Goal: Task Accomplishment & Management: Complete application form

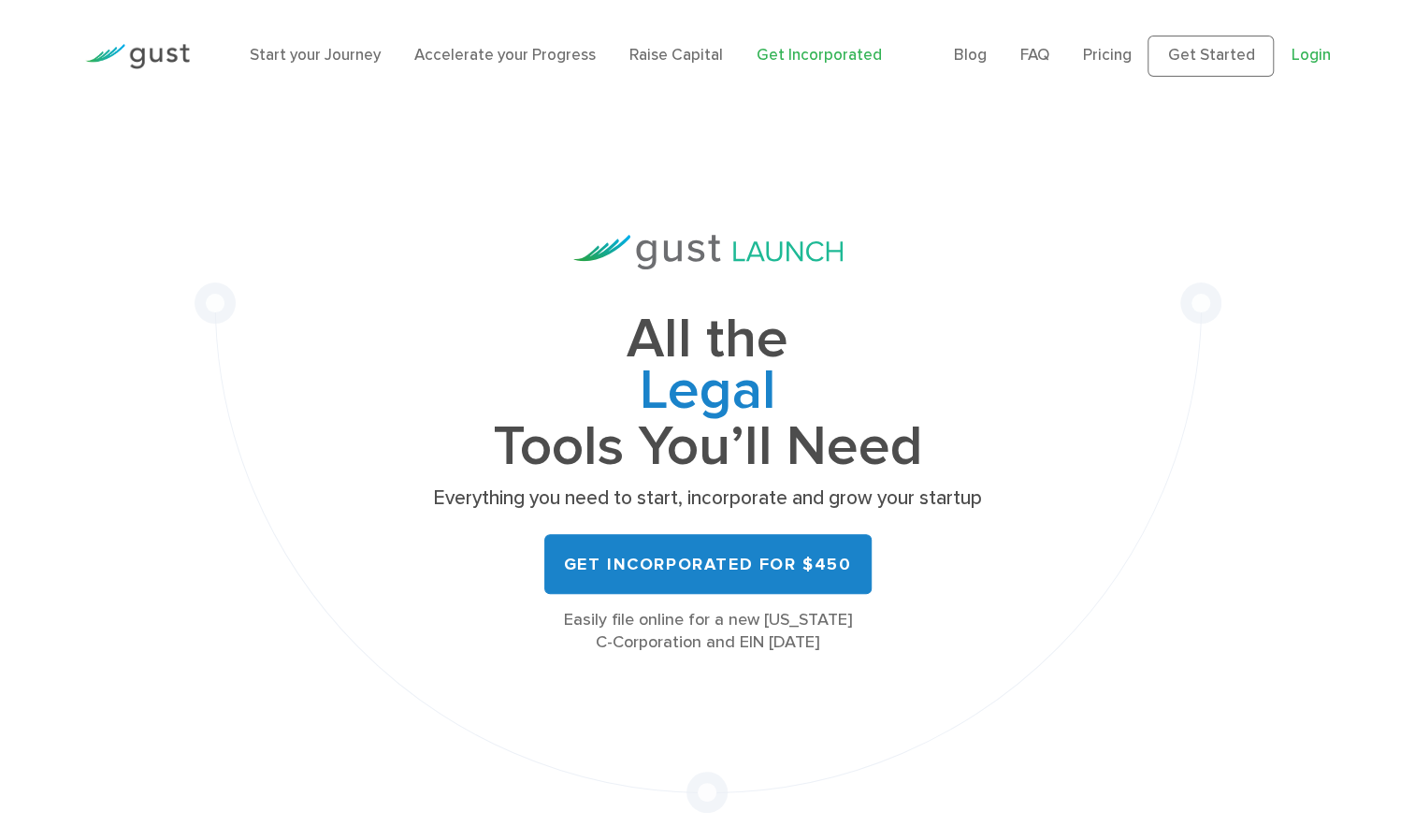
click at [1296, 58] on link "Login" at bounding box center [1310, 56] width 39 height 19
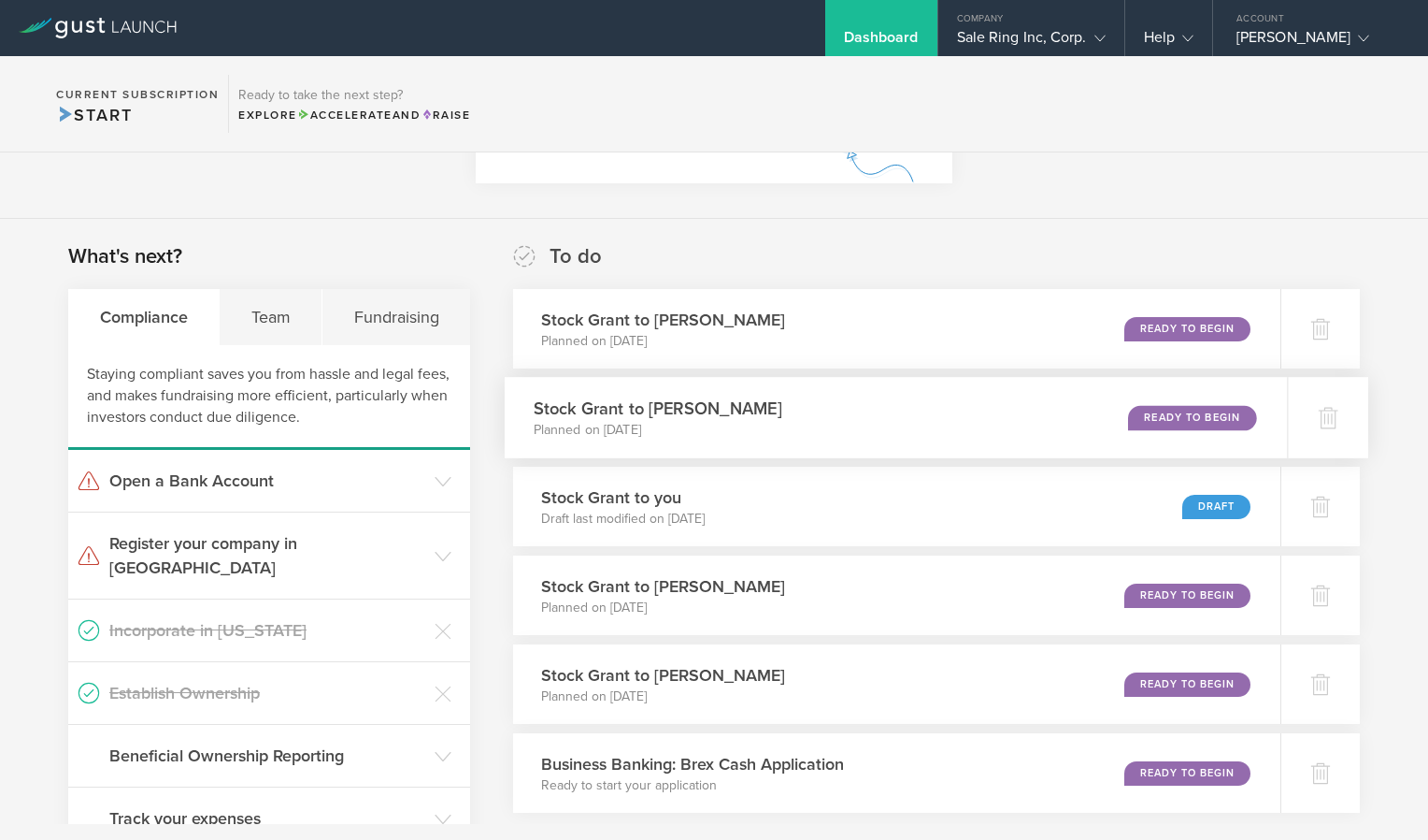
scroll to position [223, 0]
click at [1300, 610] on div at bounding box center [1327, 595] width 81 height 81
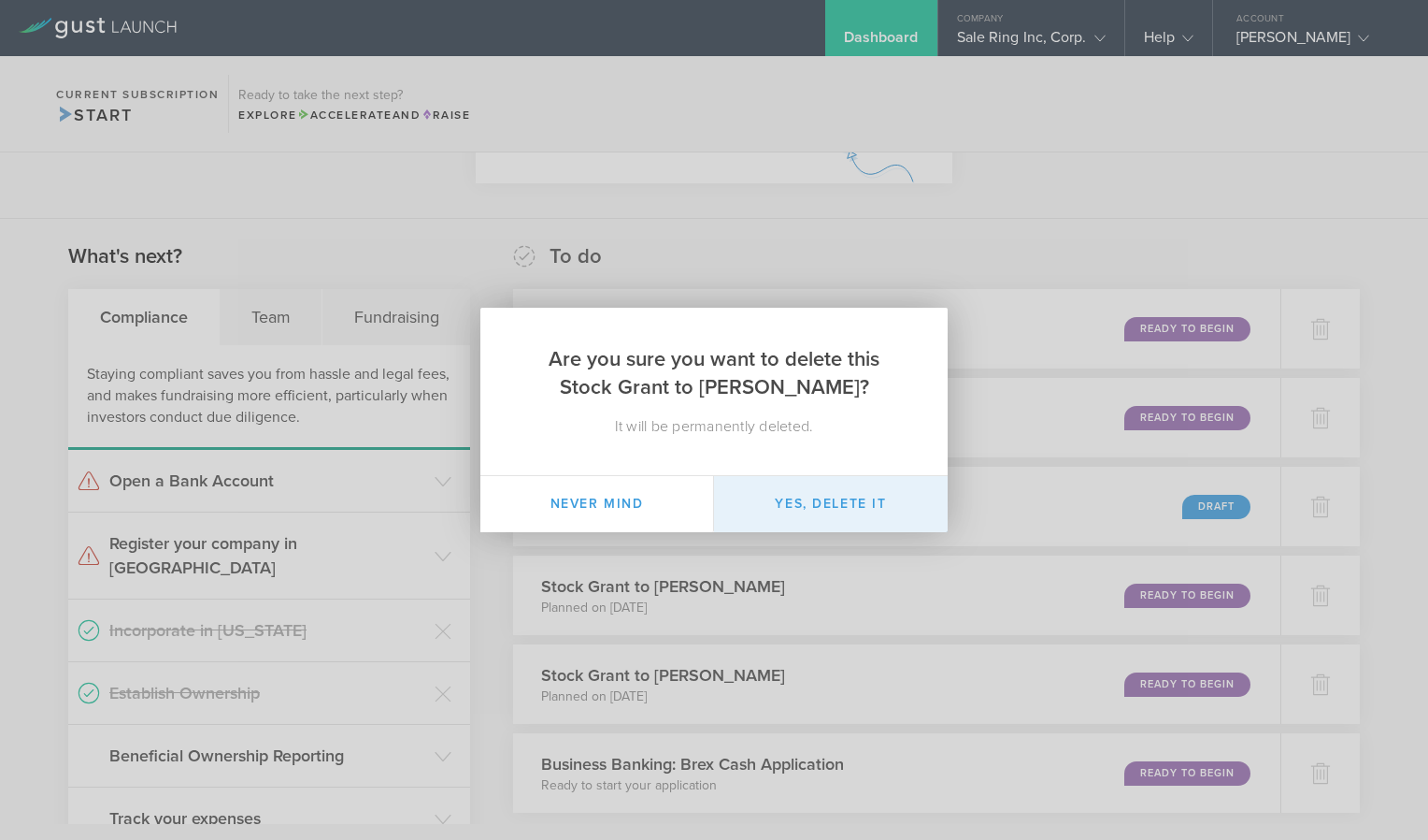
click at [833, 518] on button "Yes, delete it" at bounding box center [831, 504] width 234 height 57
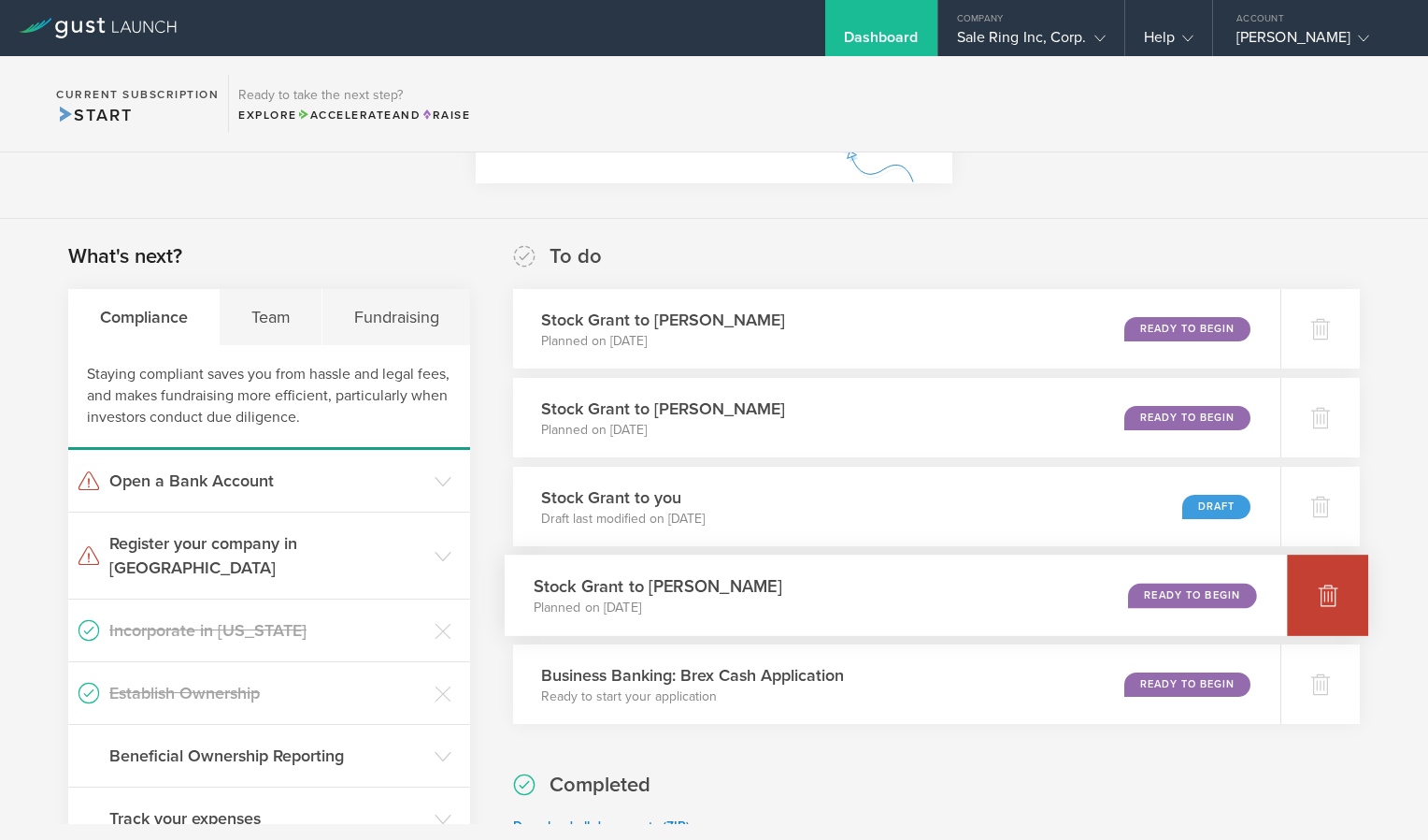
click at [1328, 608] on div at bounding box center [1327, 595] width 81 height 81
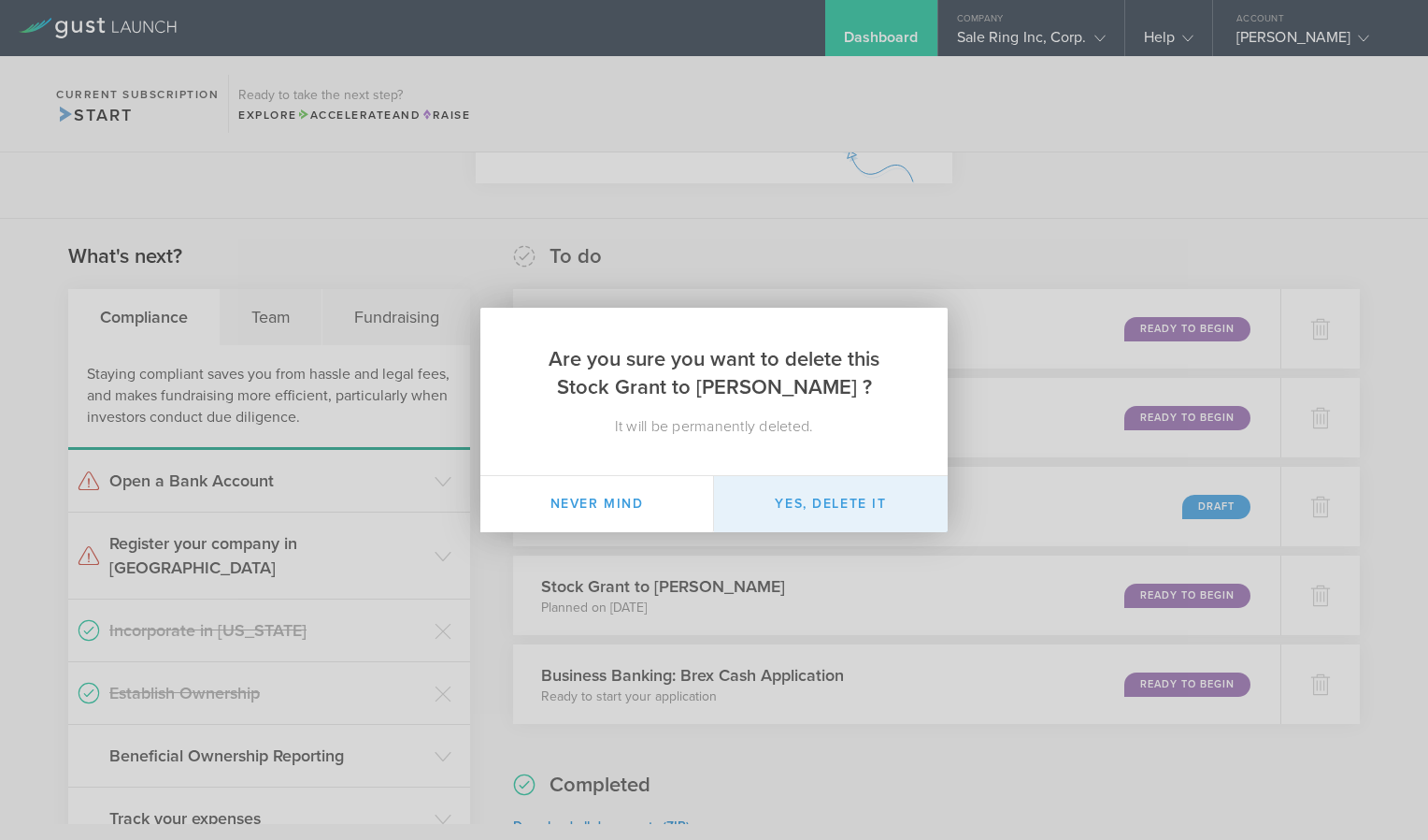
click at [772, 512] on button "Yes, delete it" at bounding box center [831, 504] width 234 height 57
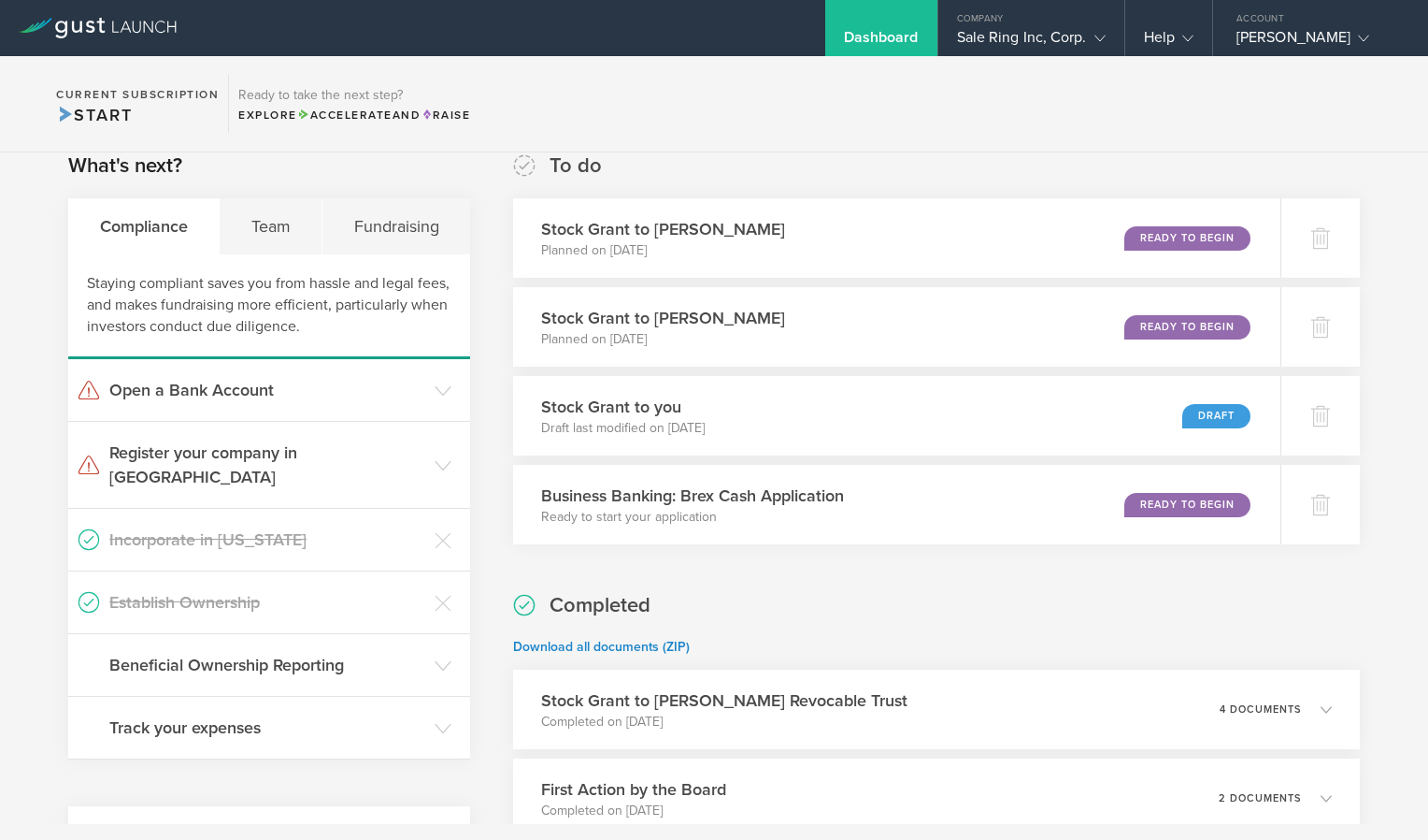
scroll to position [317, 0]
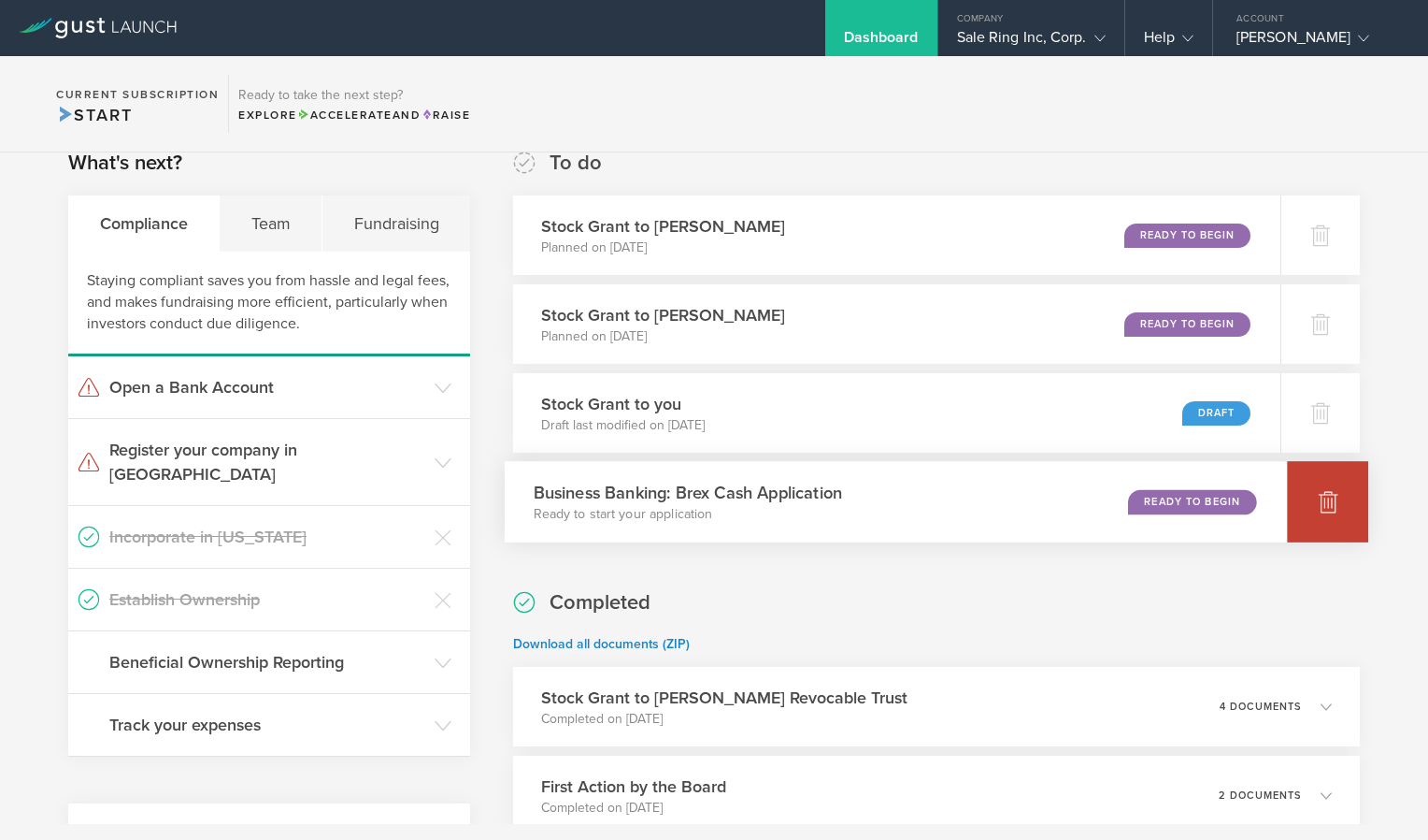
click at [1317, 508] on icon at bounding box center [1327, 500] width 22 height 22
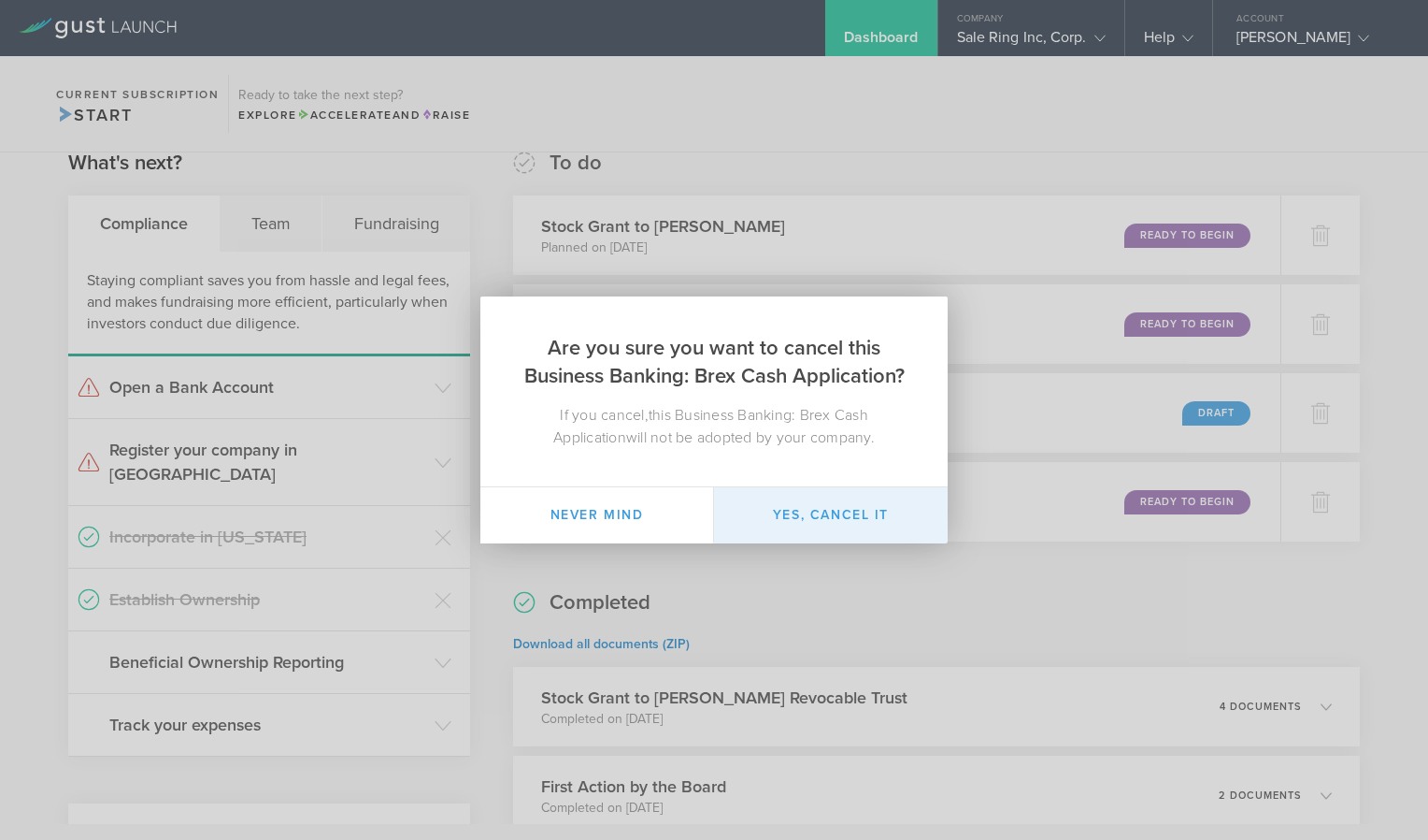
click at [875, 513] on button "Yes, cancel it" at bounding box center [831, 515] width 234 height 57
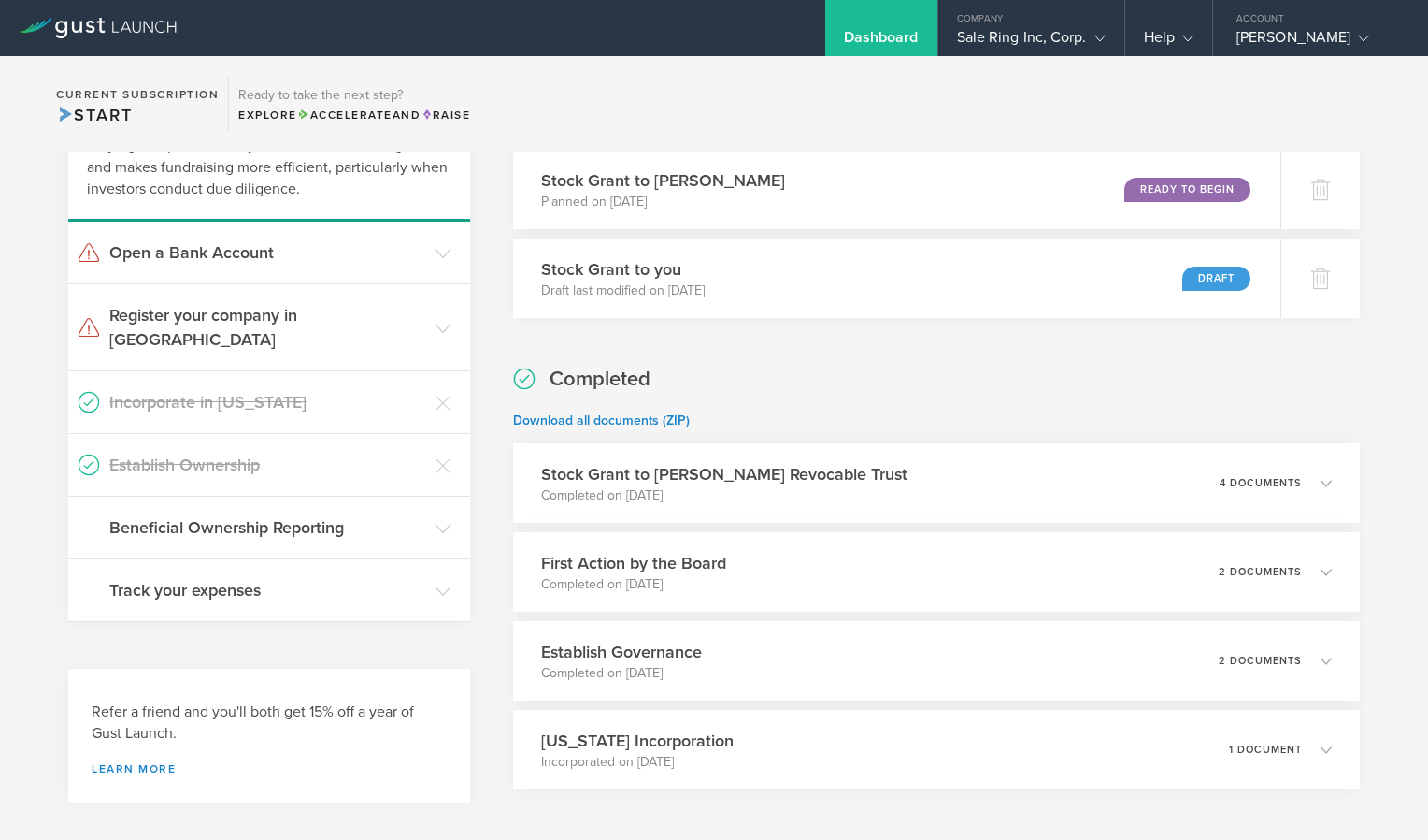
scroll to position [452, 0]
click at [1301, 287] on div at bounding box center [1327, 277] width 81 height 81
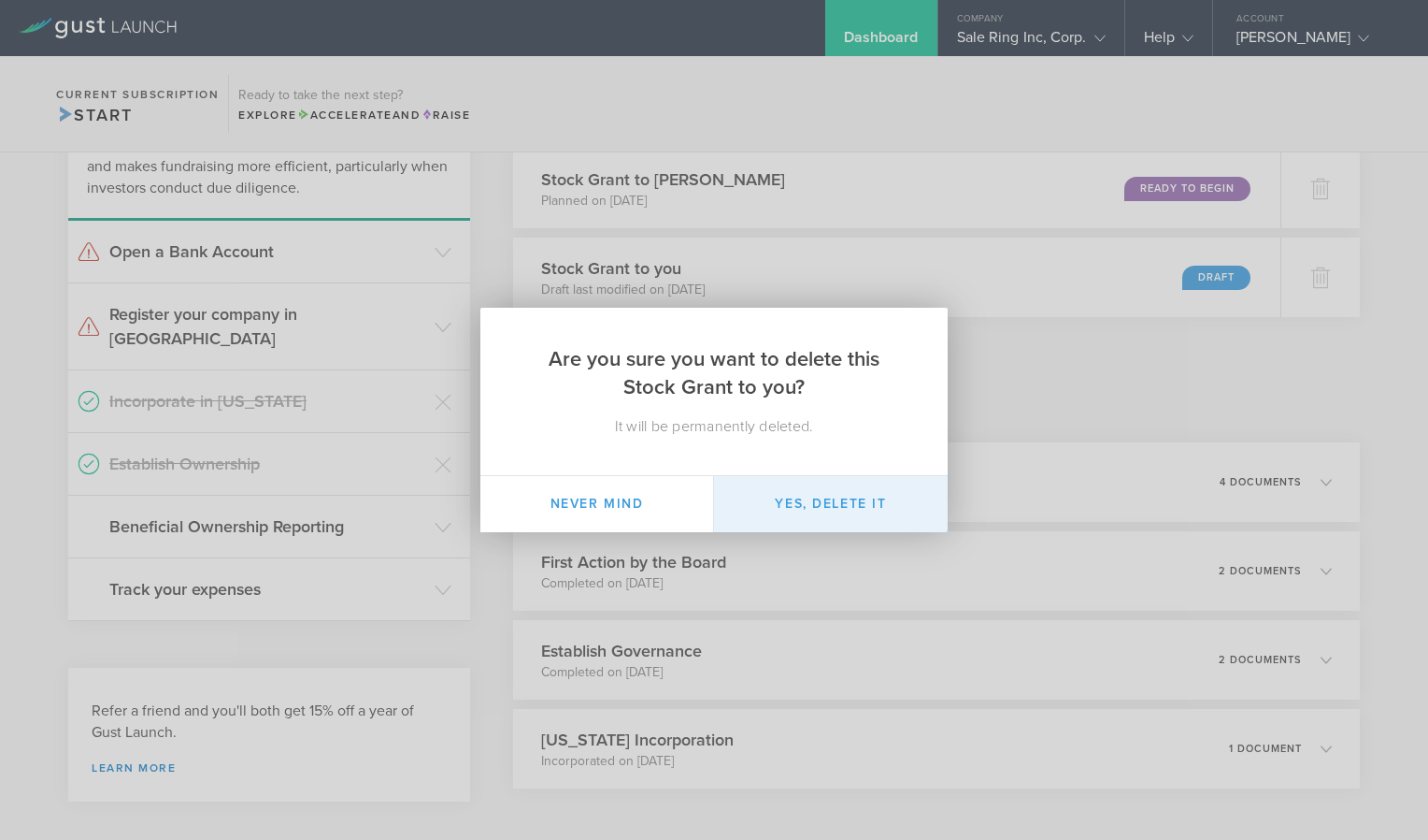
click at [819, 497] on button "Yes, delete it" at bounding box center [831, 504] width 234 height 57
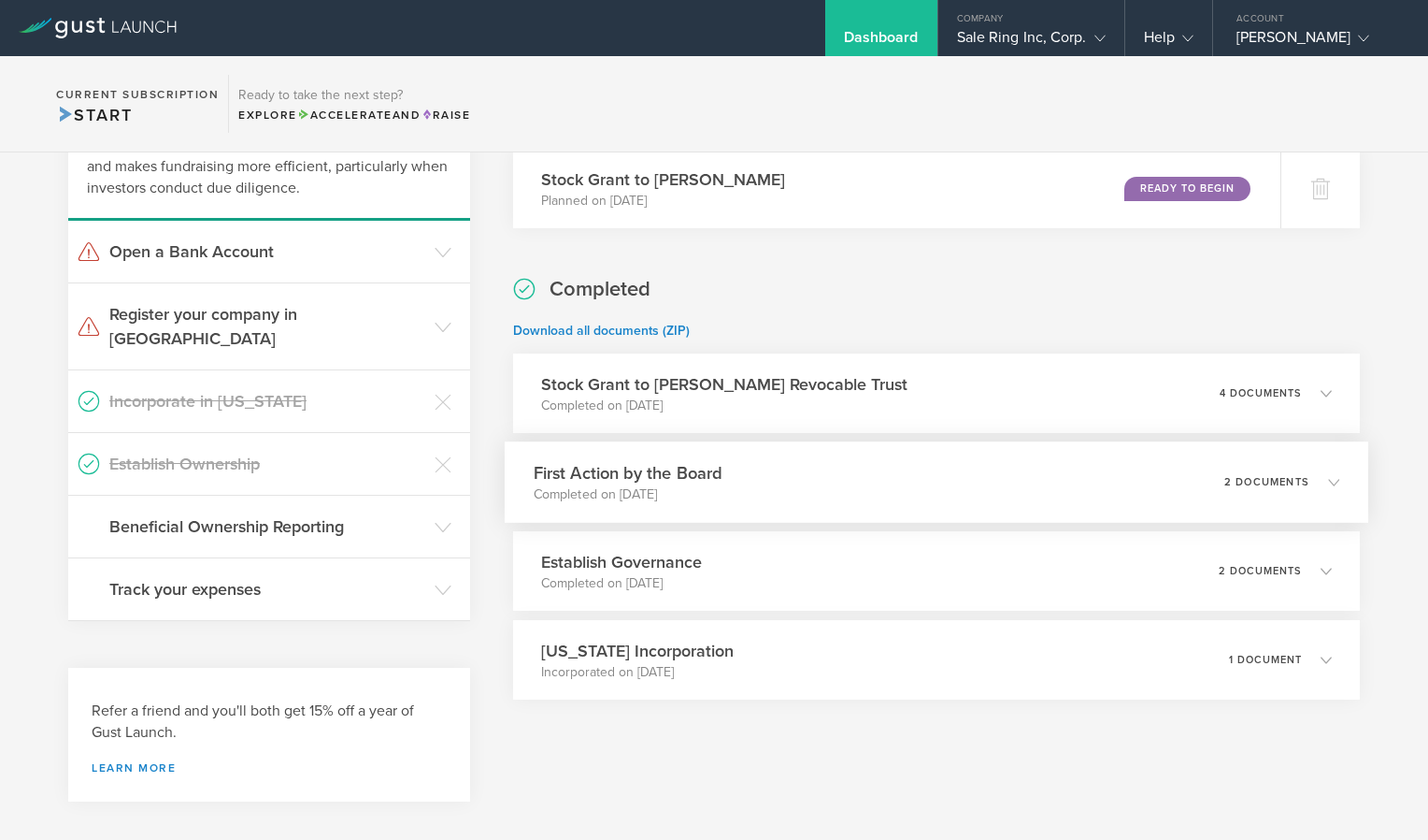
scroll to position [445, 0]
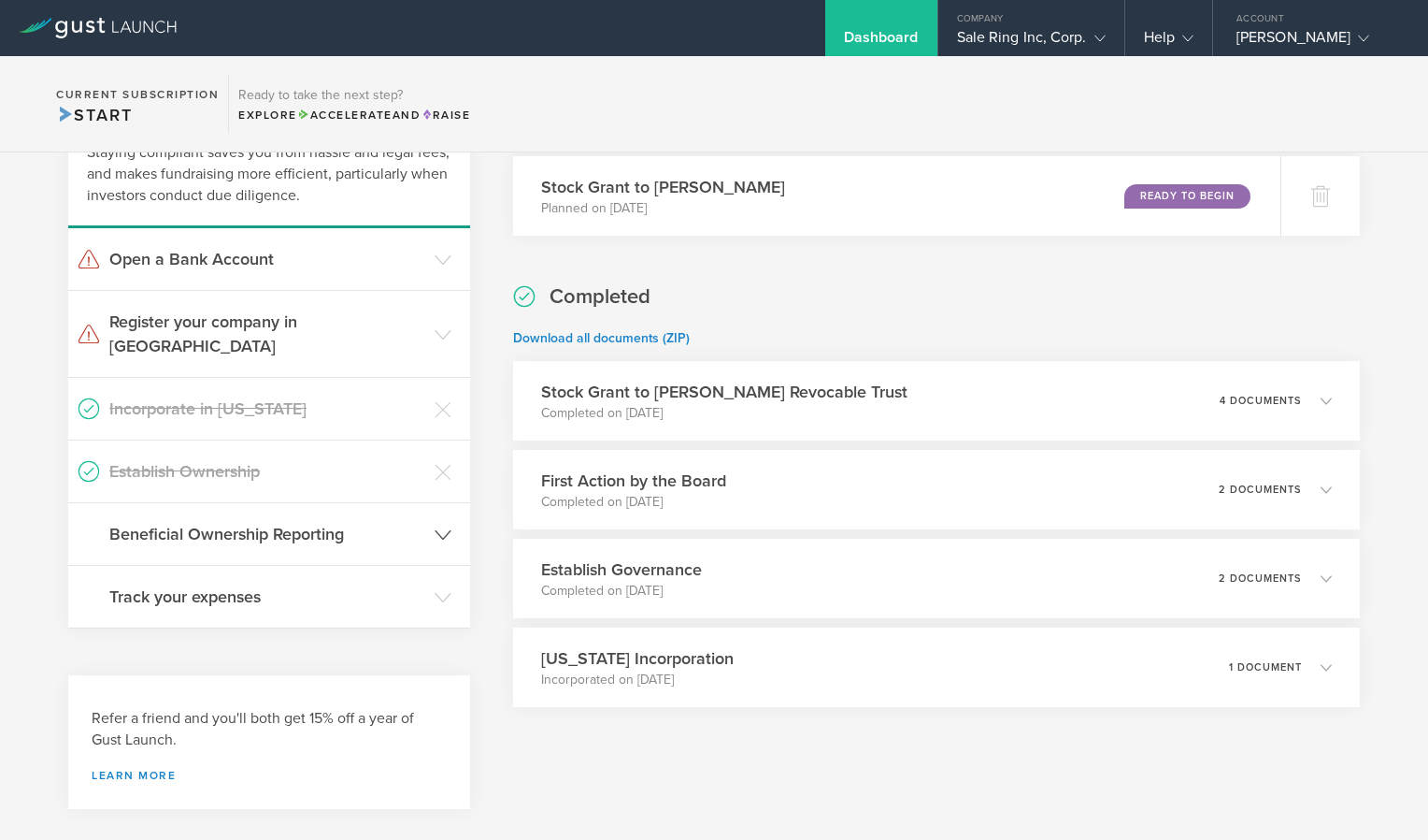
click at [436, 527] on icon at bounding box center [443, 535] width 17 height 17
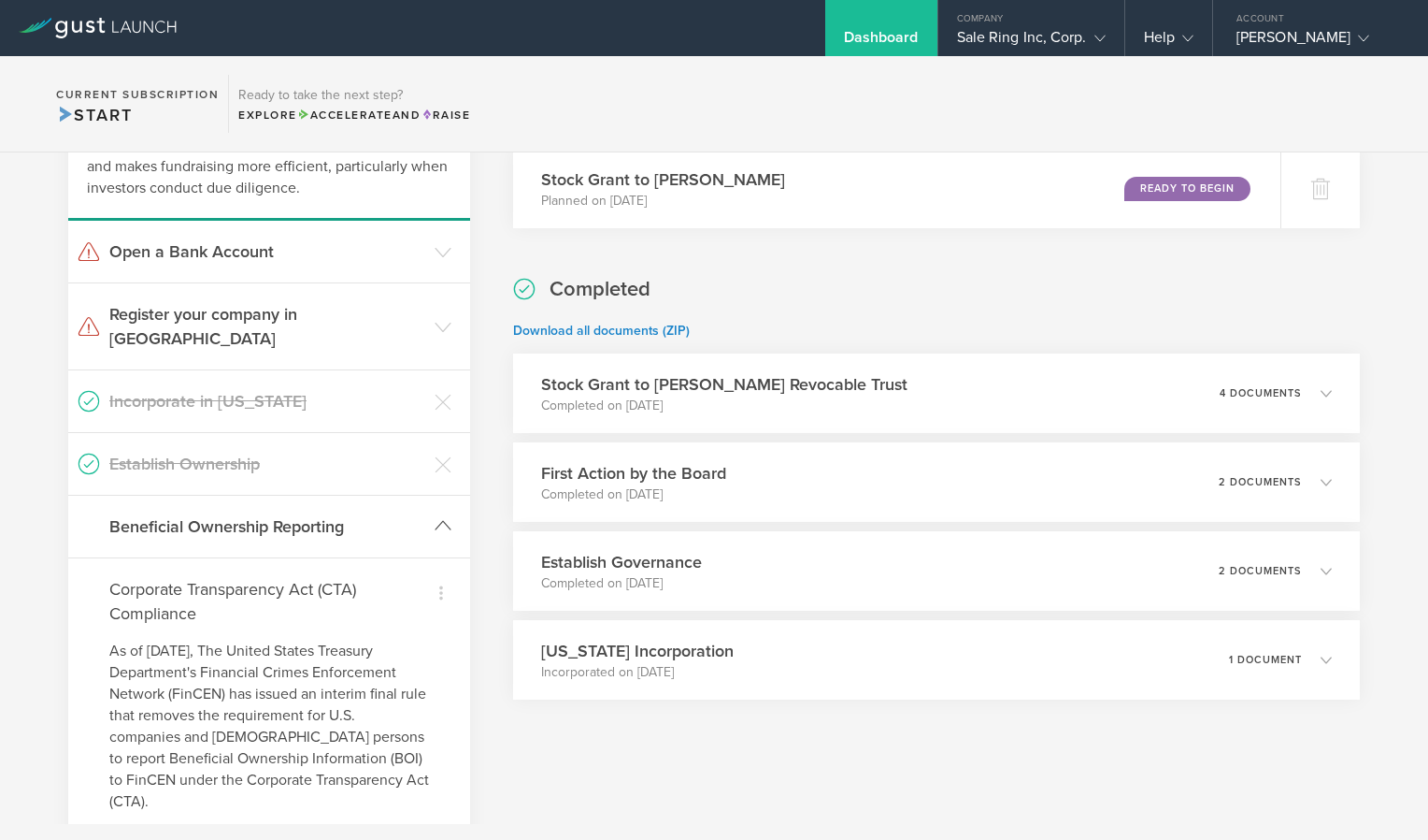
click at [436, 514] on header "Beneficial Ownership Reporting" at bounding box center [269, 526] width 402 height 61
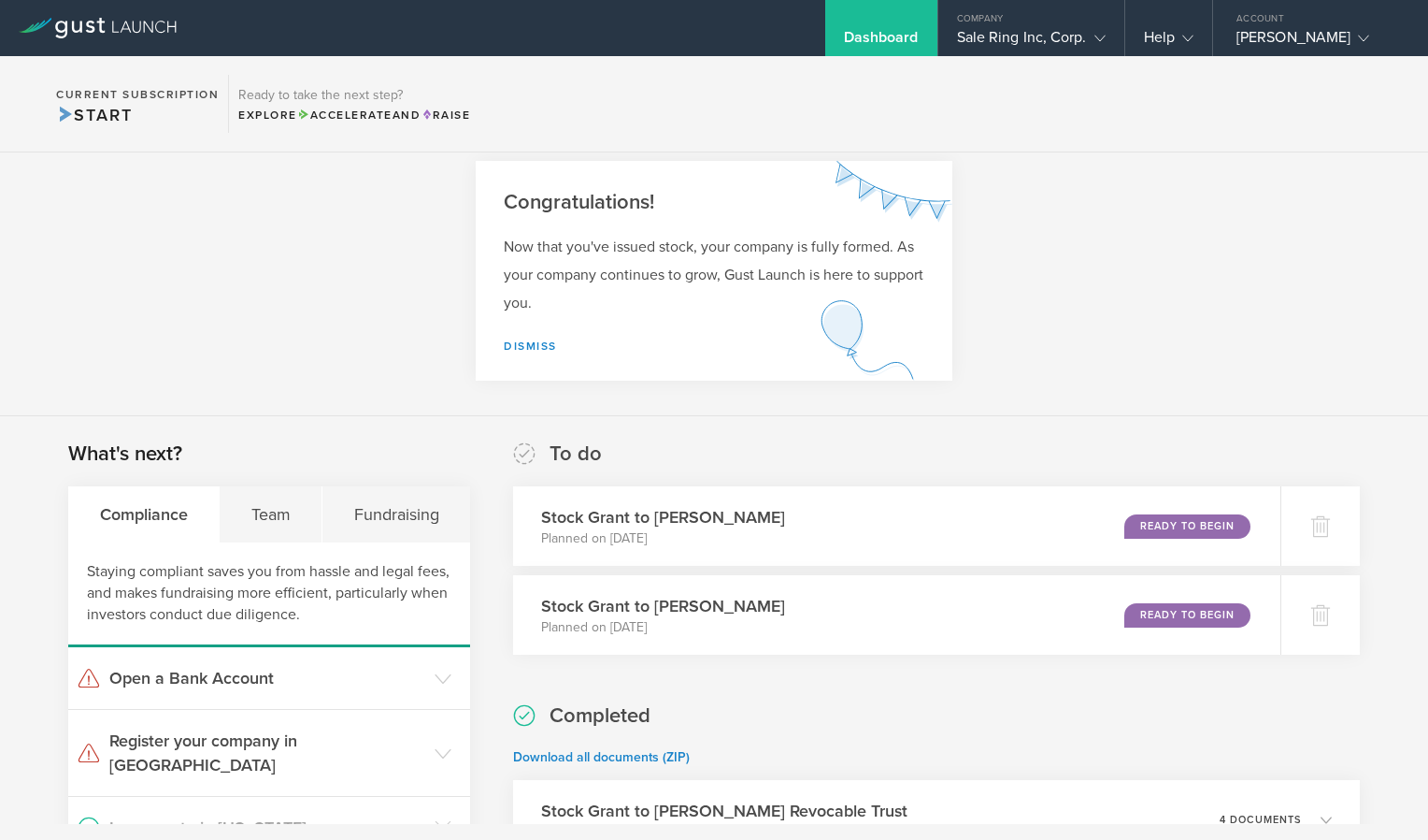
scroll to position [0, 0]
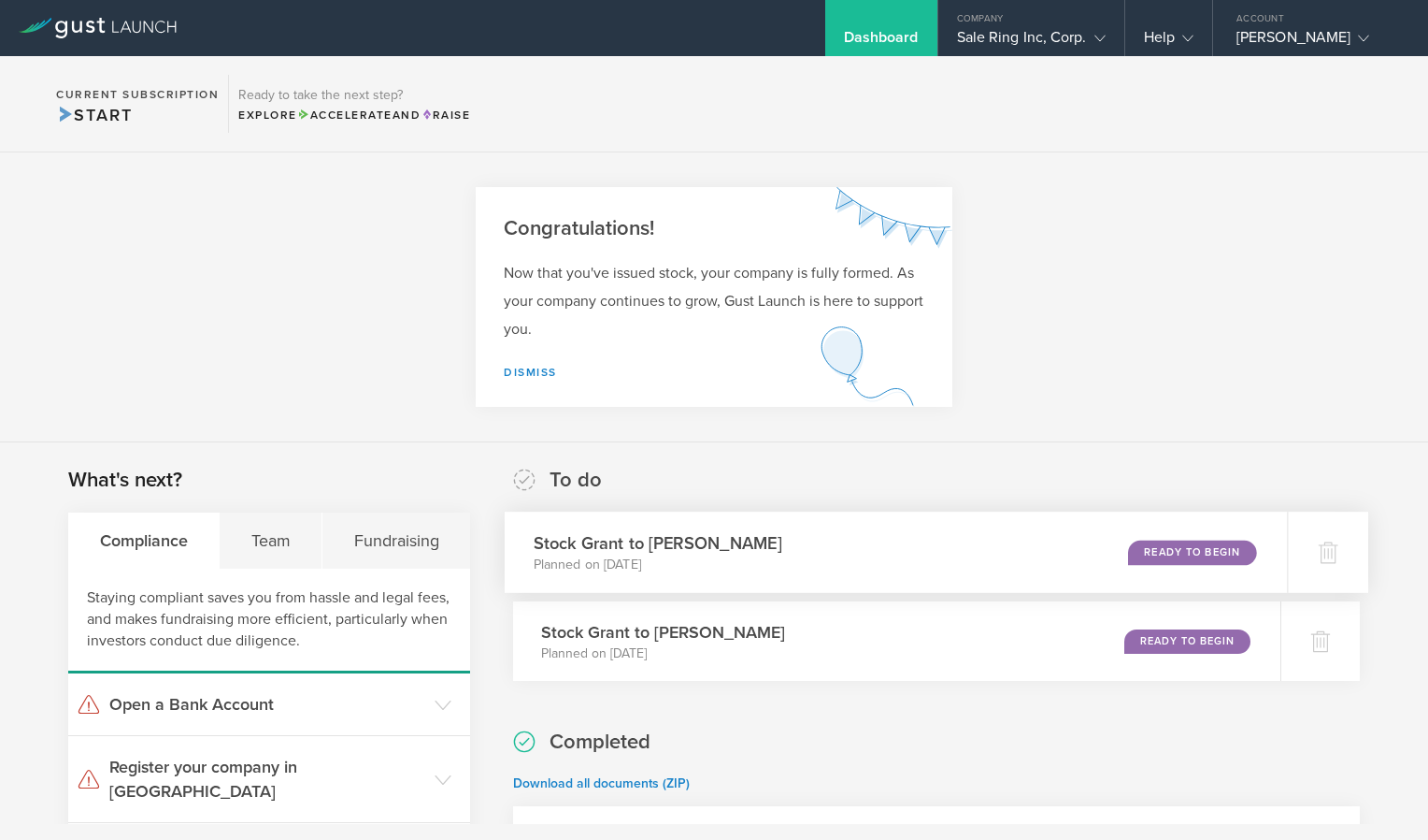
click at [1157, 550] on div "Ready to Begin" at bounding box center [1192, 552] width 128 height 25
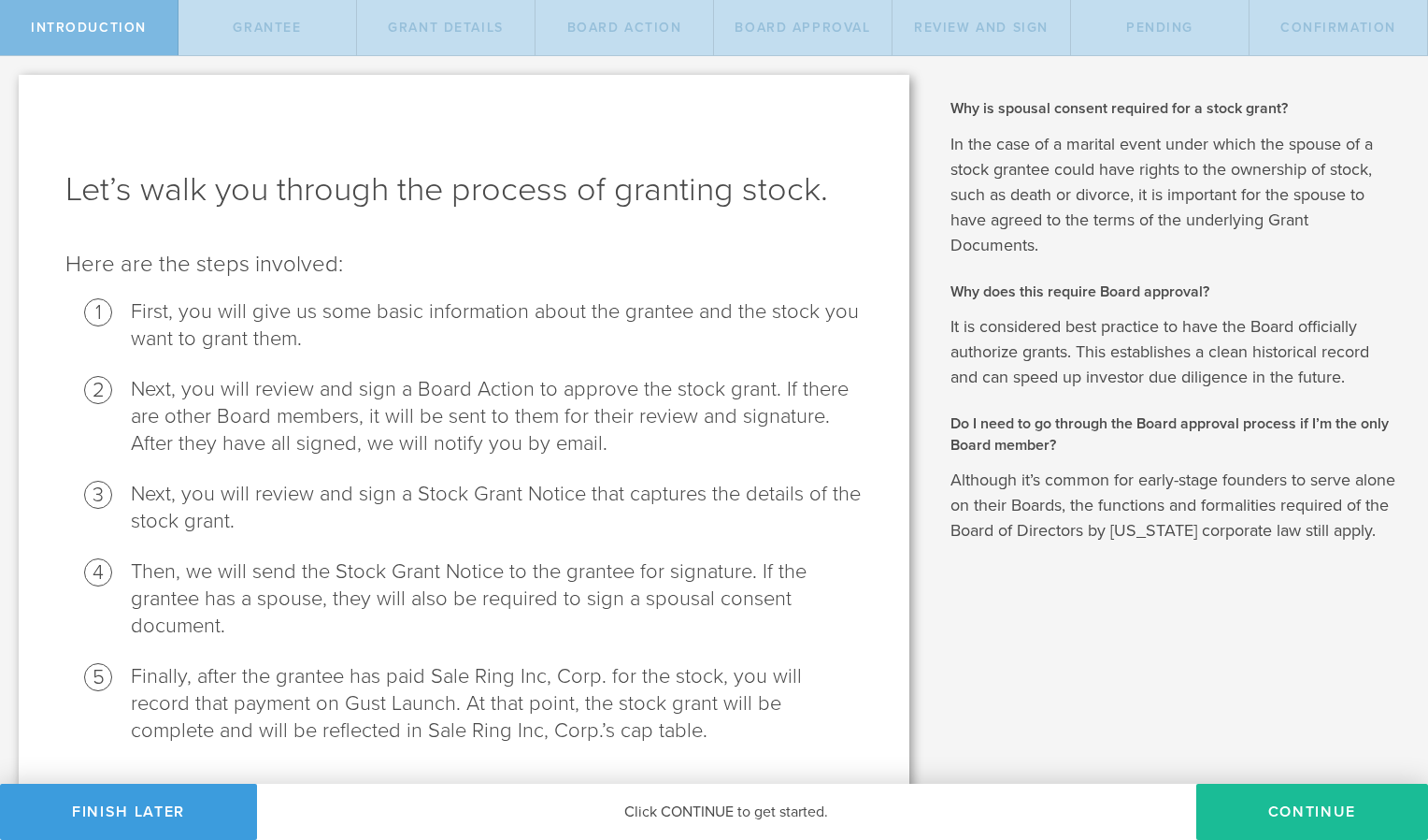
scroll to position [55, 0]
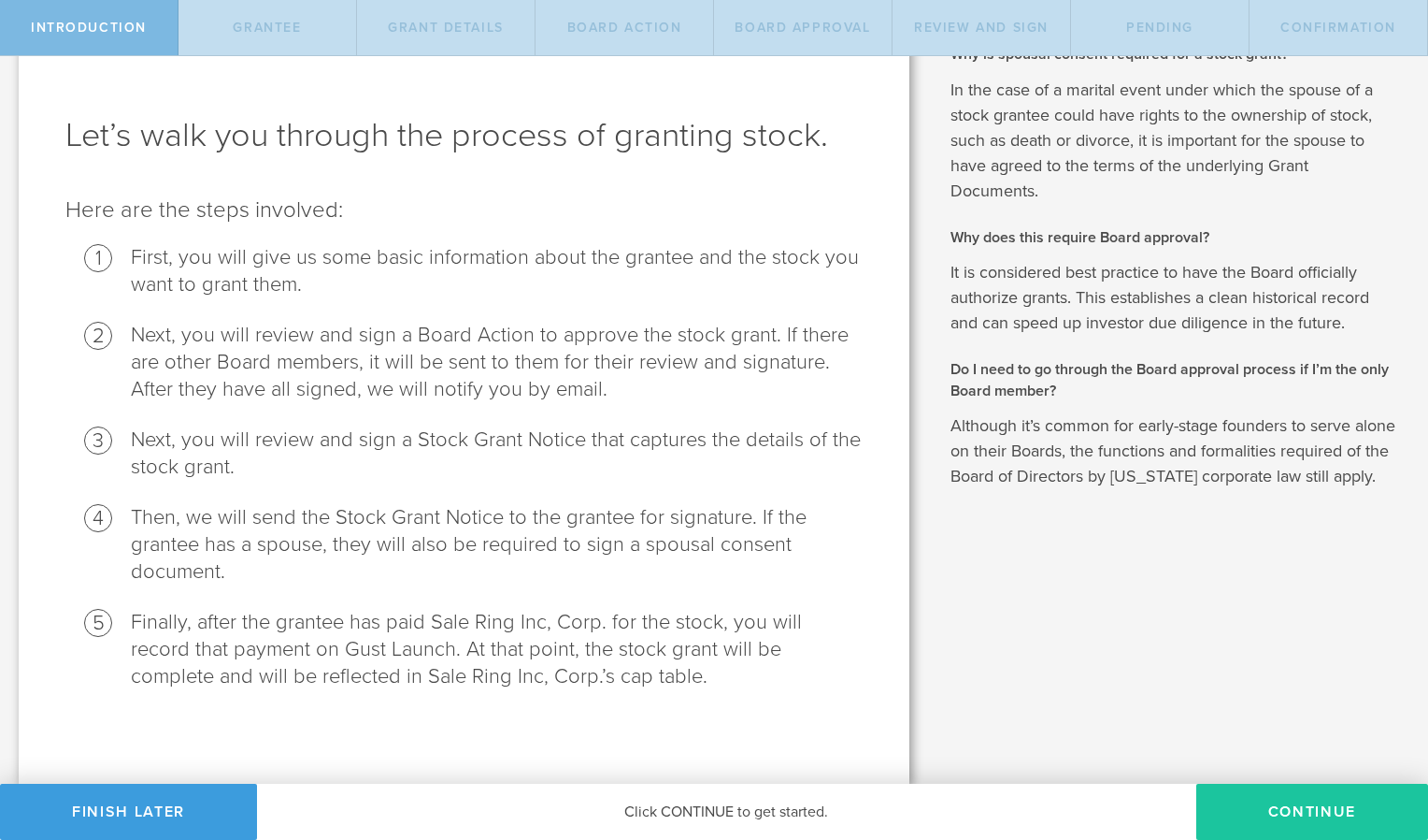
click at [1281, 806] on button "Continue" at bounding box center [1312, 811] width 232 height 57
radio input "true"
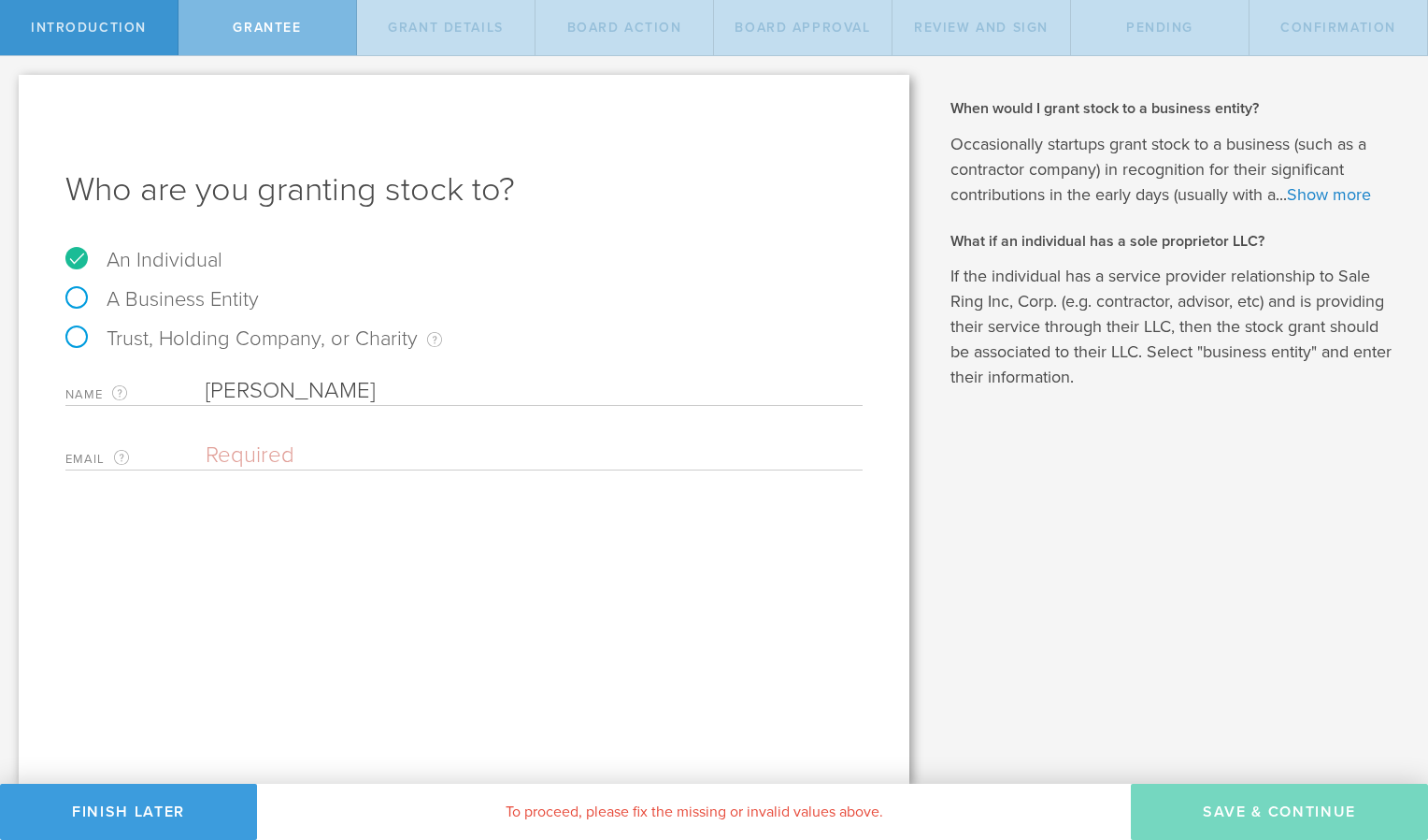
scroll to position [0, 0]
click at [261, 454] on input "email" at bounding box center [530, 455] width 647 height 28
paste input "AUSTIN@equitrack.ai"
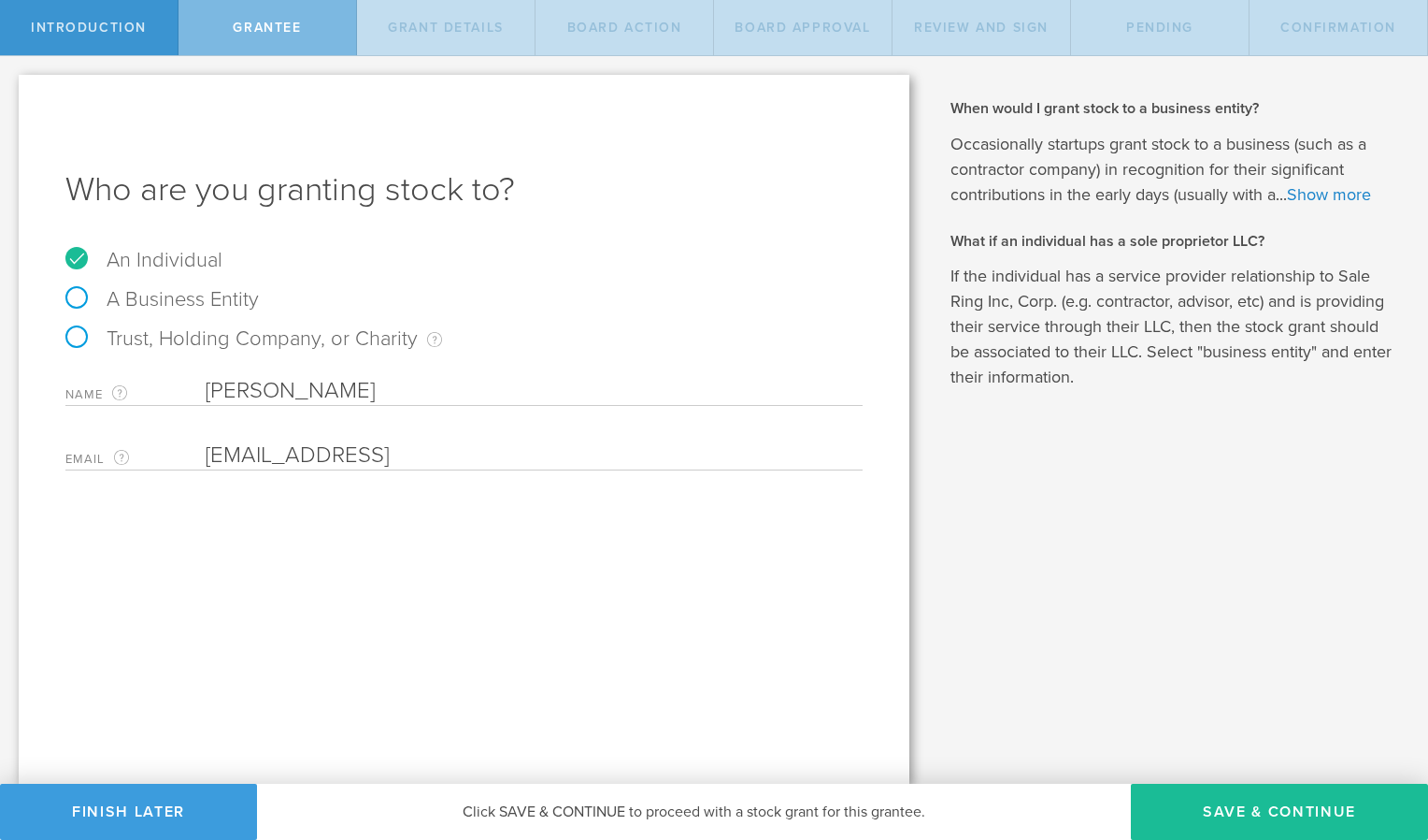
type input "austin@equitrack.ai"
click at [1304, 814] on button "Save & Continue" at bounding box center [1280, 811] width 297 height 57
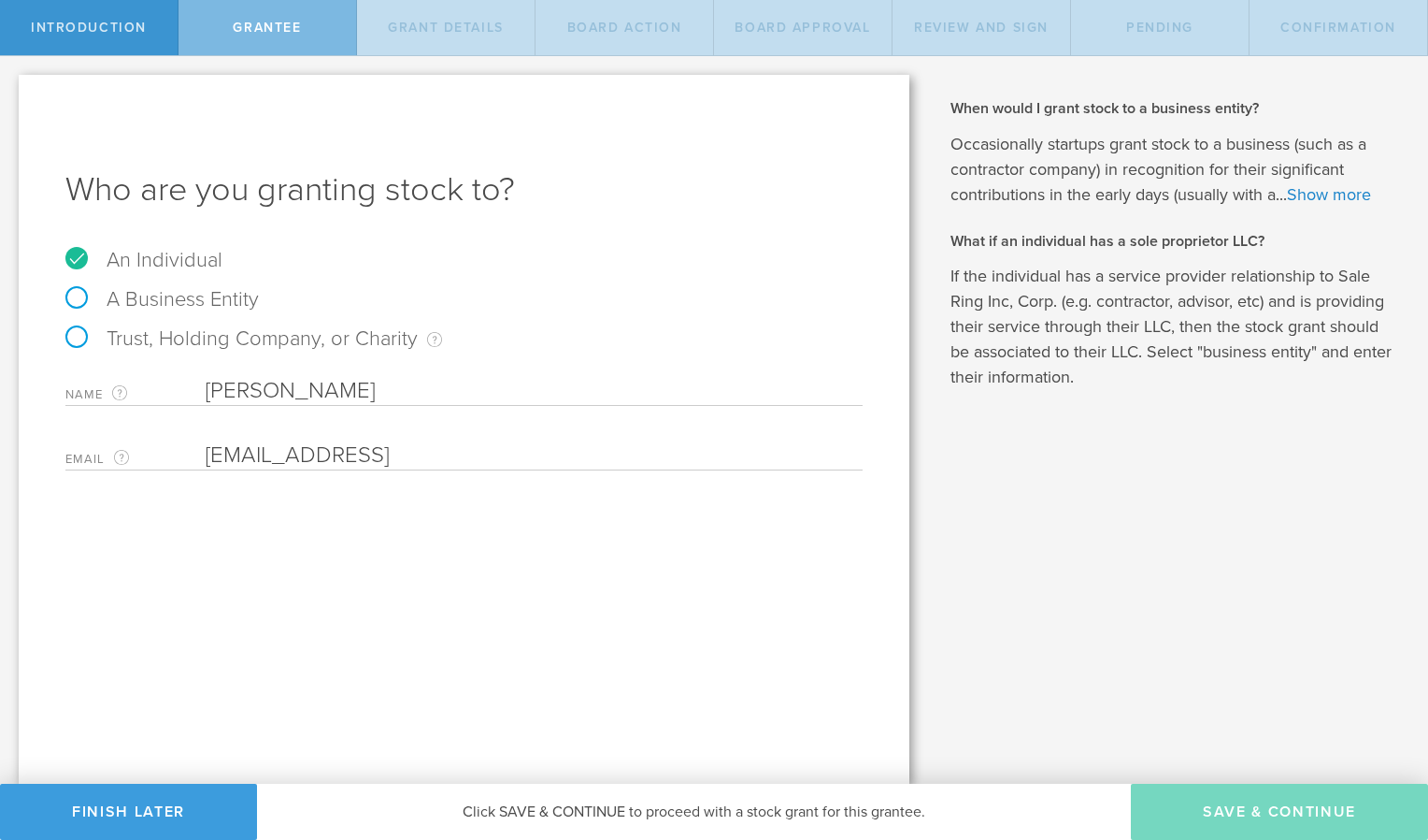
type input "1,000,000"
type input "48"
type input "12"
select select "none"
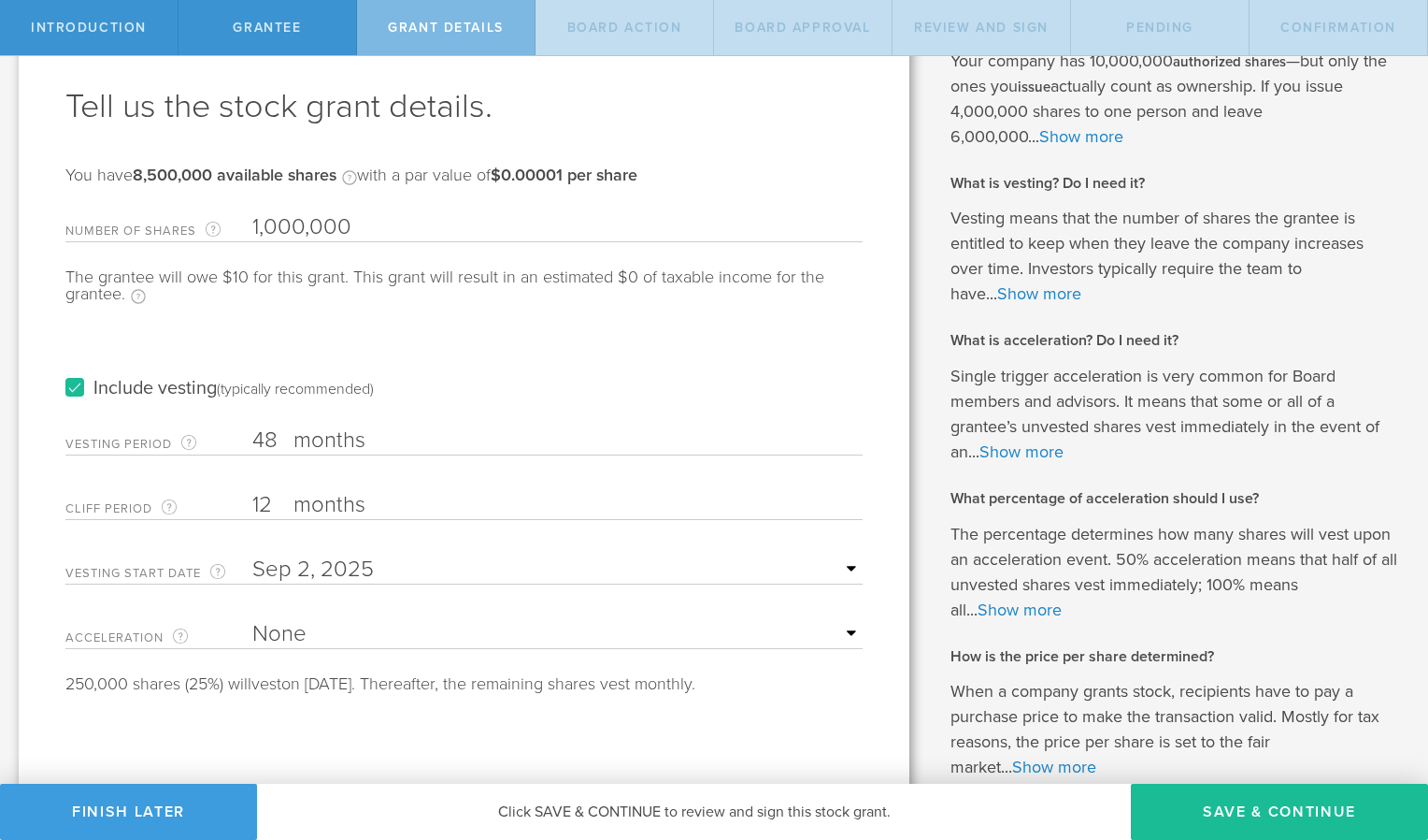
scroll to position [84, 0]
click at [77, 384] on label "Include vesting (typically recommended)" at bounding box center [219, 387] width 308 height 19
click at [0, 0] on input "Include vesting (typically recommended)" at bounding box center [0, 0] width 0 height 0
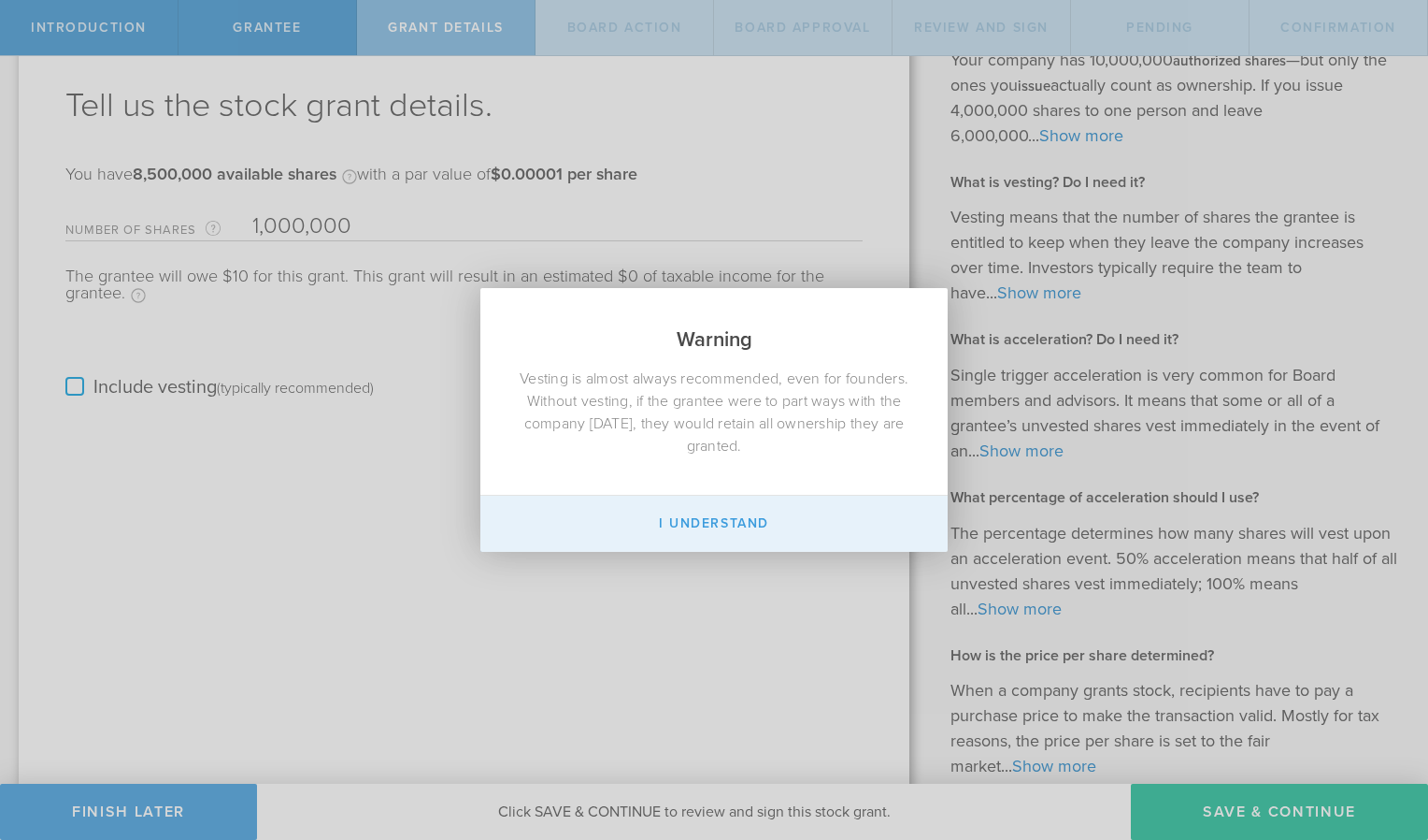
click at [714, 521] on button "I Understand" at bounding box center [714, 523] width 467 height 57
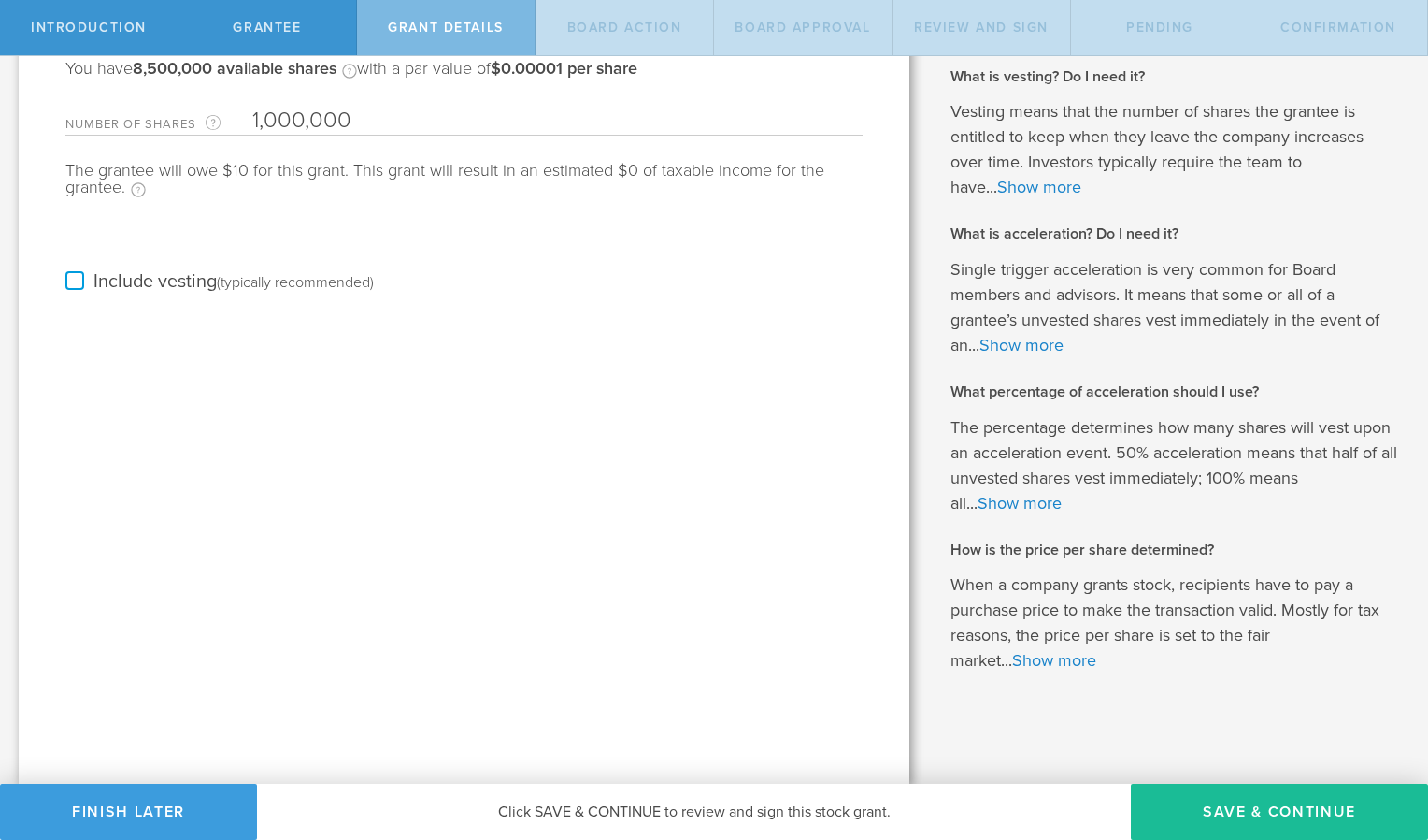
scroll to position [0, 0]
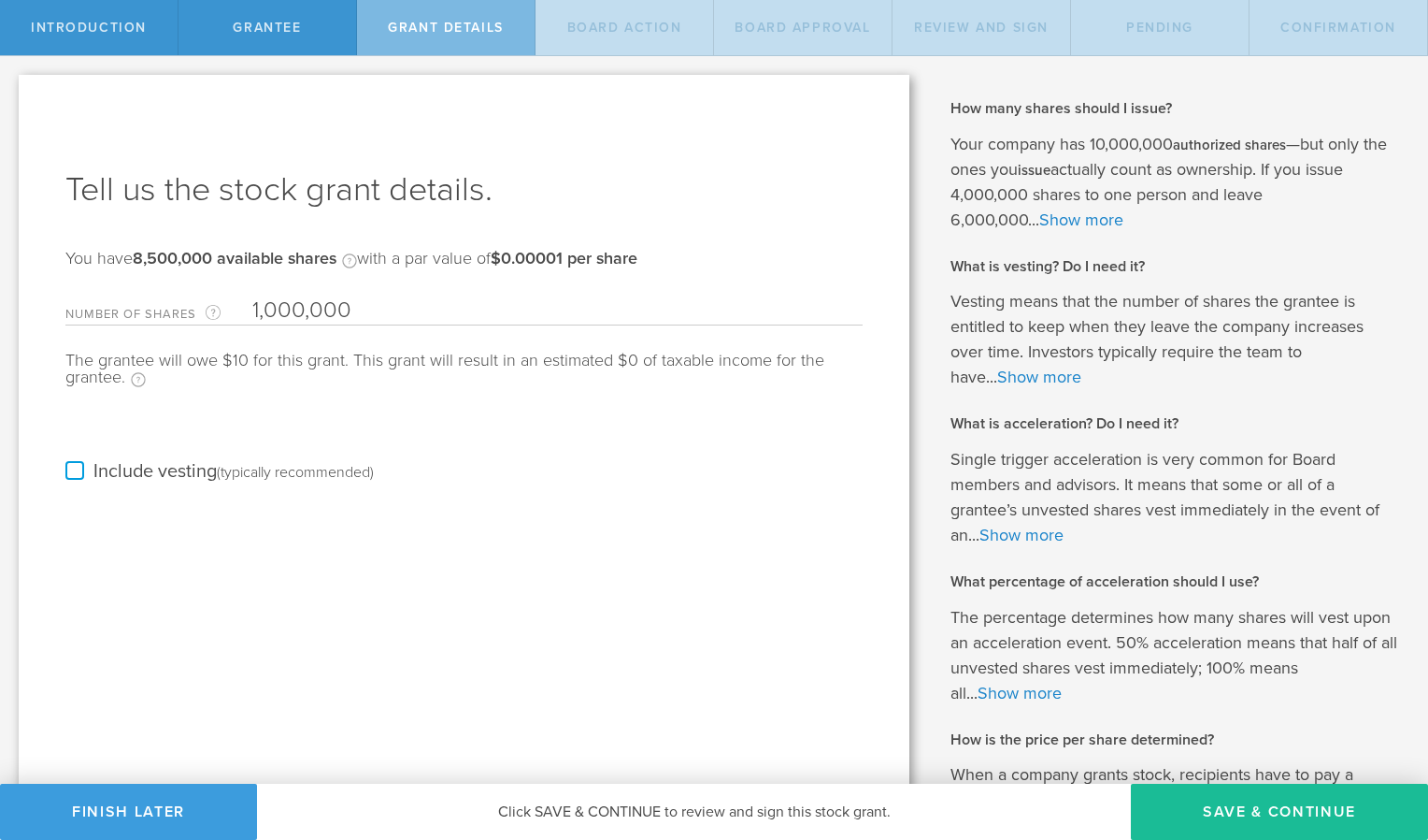
click at [261, 311] on input "1,000,000" at bounding box center [557, 309] width 610 height 28
click at [364, 312] on input "1,000,000" at bounding box center [557, 309] width 610 height 28
type input "1"
type input "250,000"
click at [144, 436] on div "Include vesting (typically recommended)" at bounding box center [464, 453] width 798 height 95
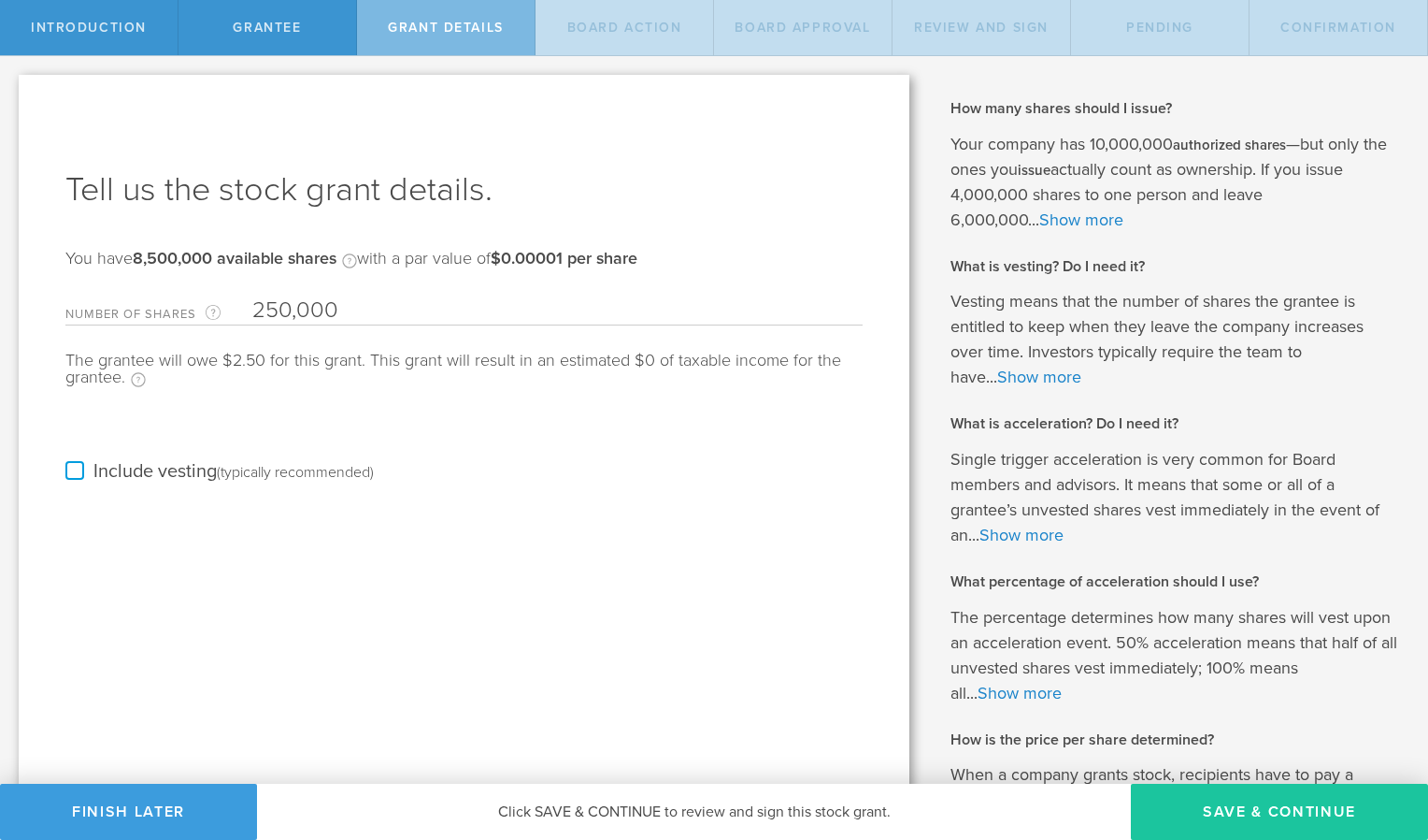
click at [1290, 813] on button "Save & Continue" at bounding box center [1280, 811] width 297 height 57
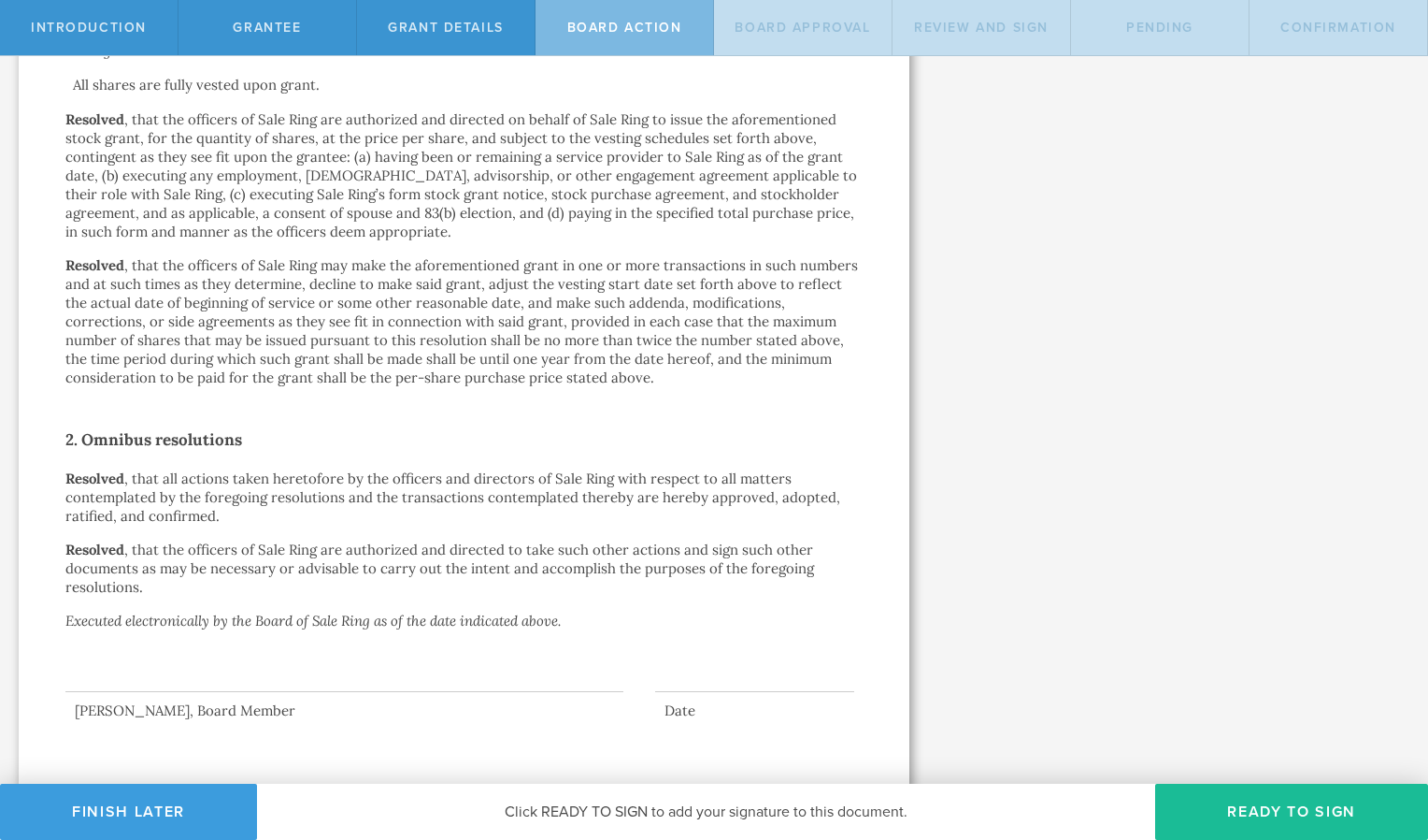
scroll to position [838, 0]
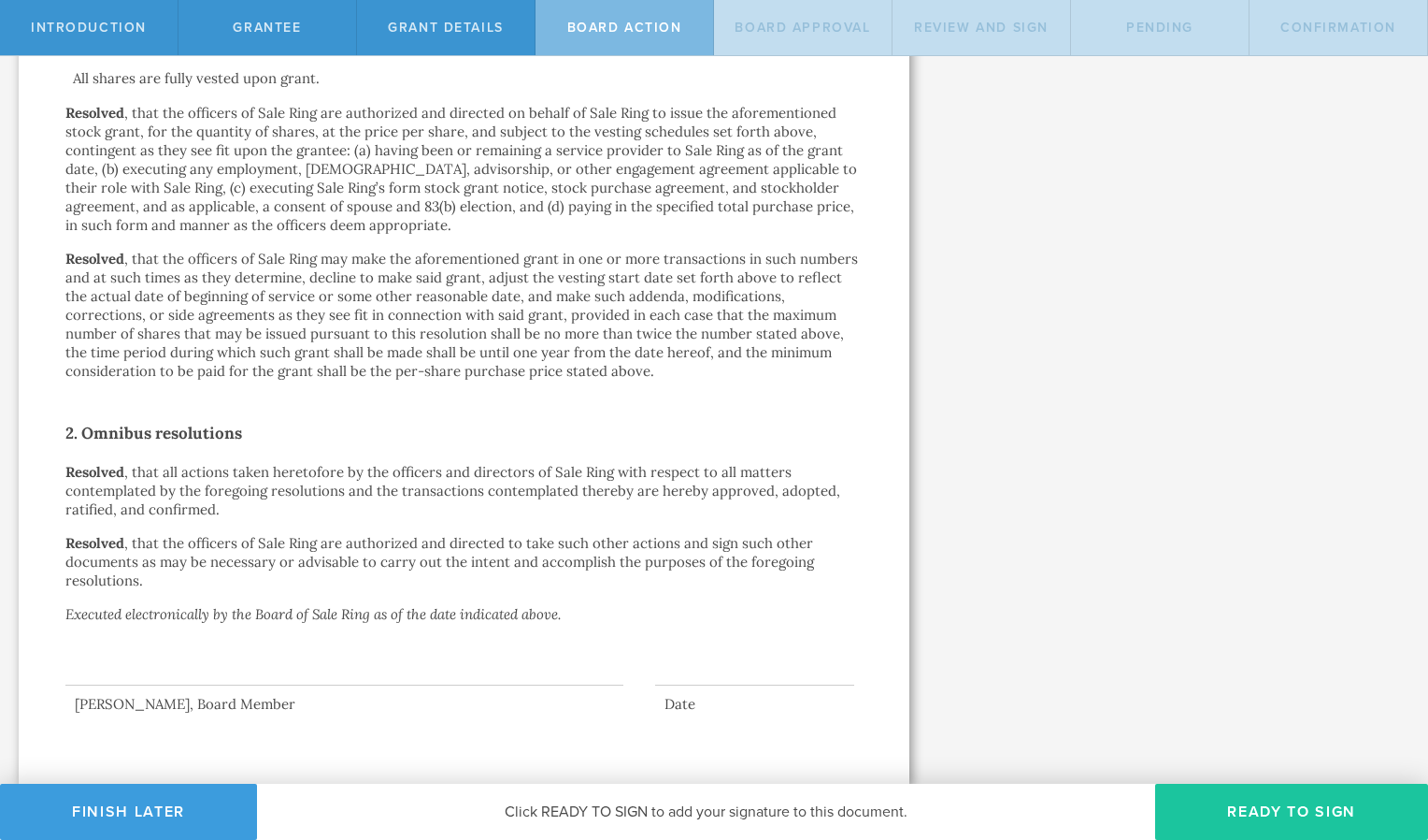
click at [1257, 807] on button "Ready to Sign" at bounding box center [1291, 811] width 273 height 57
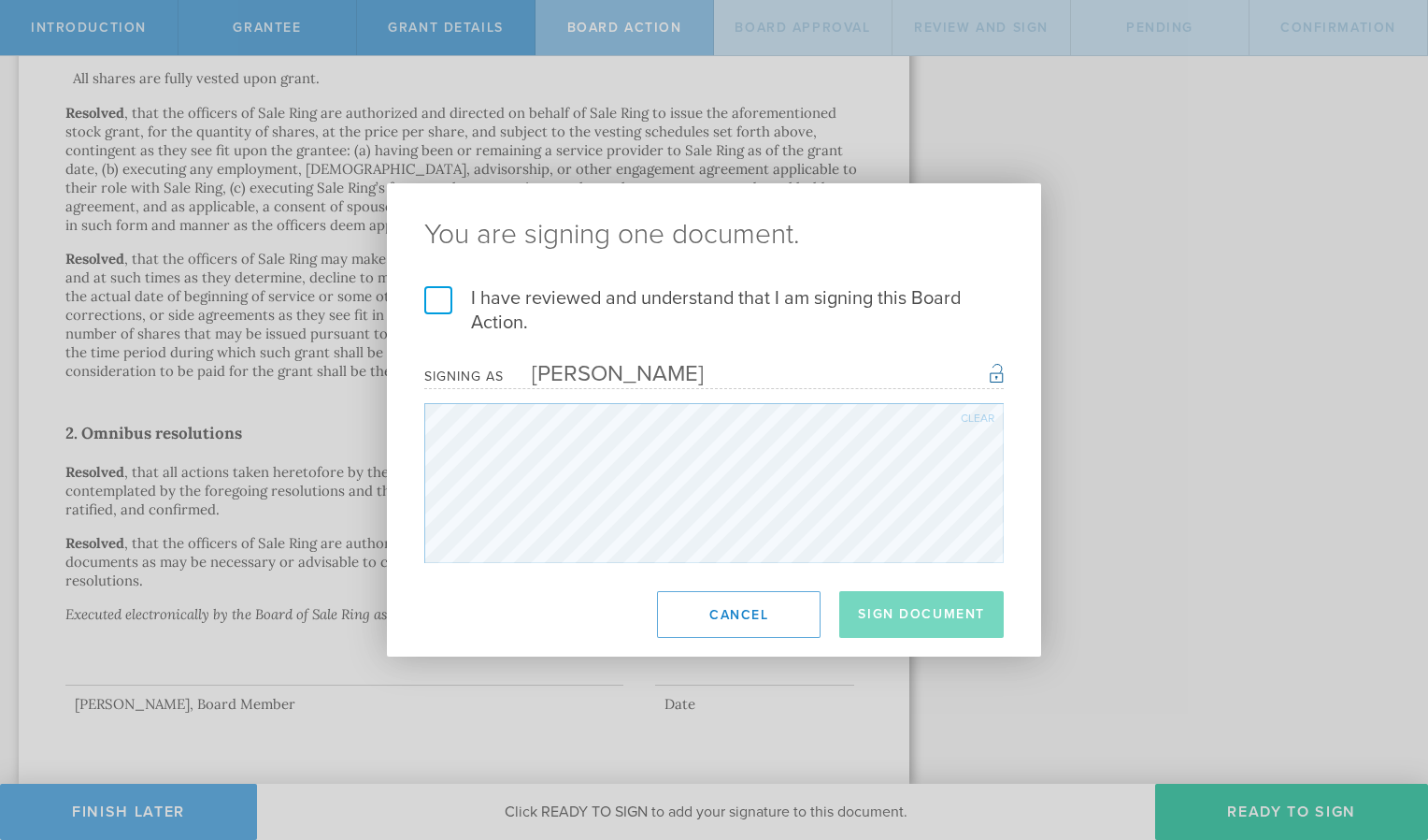
click at [440, 302] on label "I have reviewed and understand that I am signing this Board Action." at bounding box center [714, 310] width 579 height 49
click at [0, 0] on input "I have reviewed and understand that I am signing this Board Action." at bounding box center [0, 0] width 0 height 0
click at [932, 614] on button "Sign Document" at bounding box center [922, 614] width 165 height 47
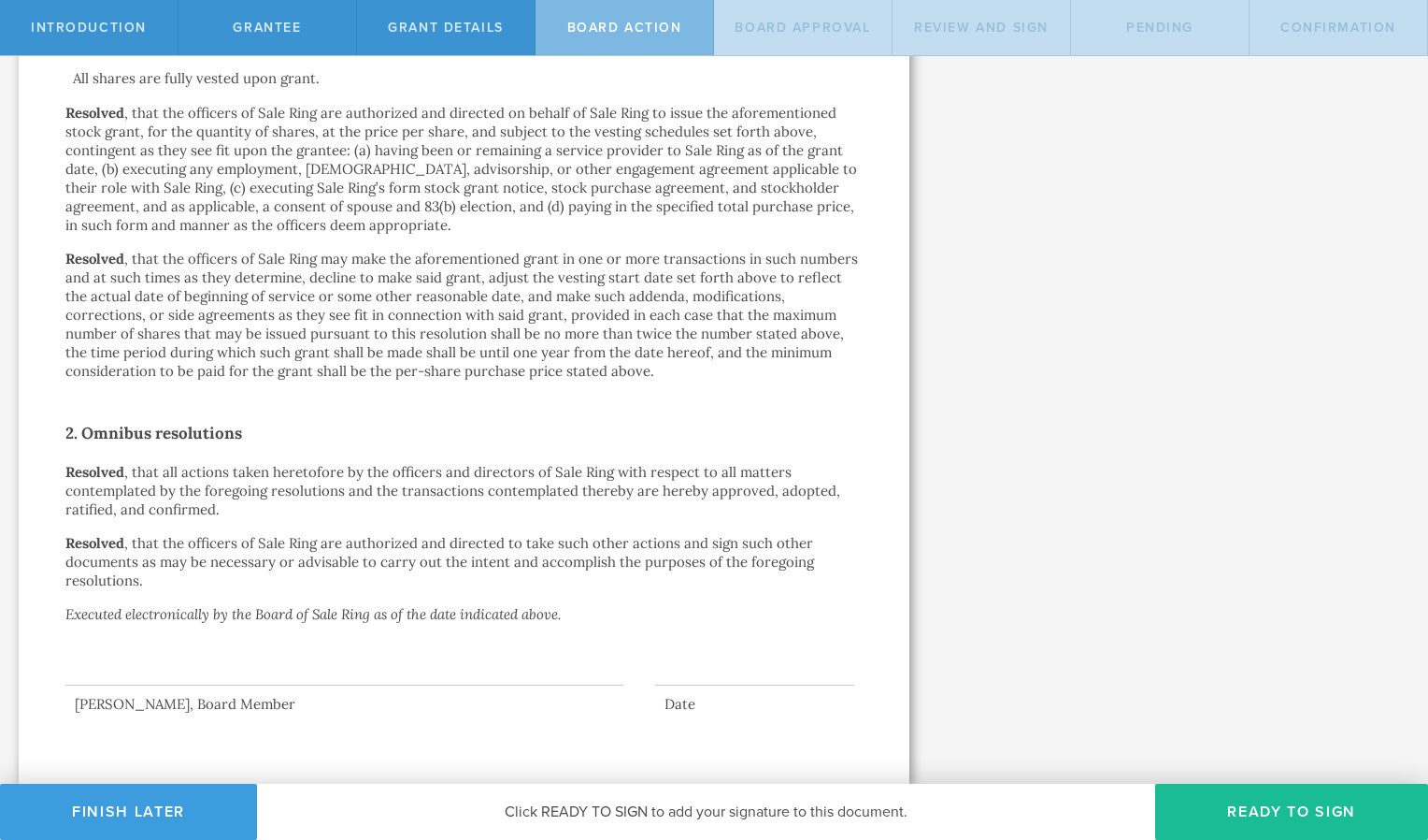
scroll to position [0, 0]
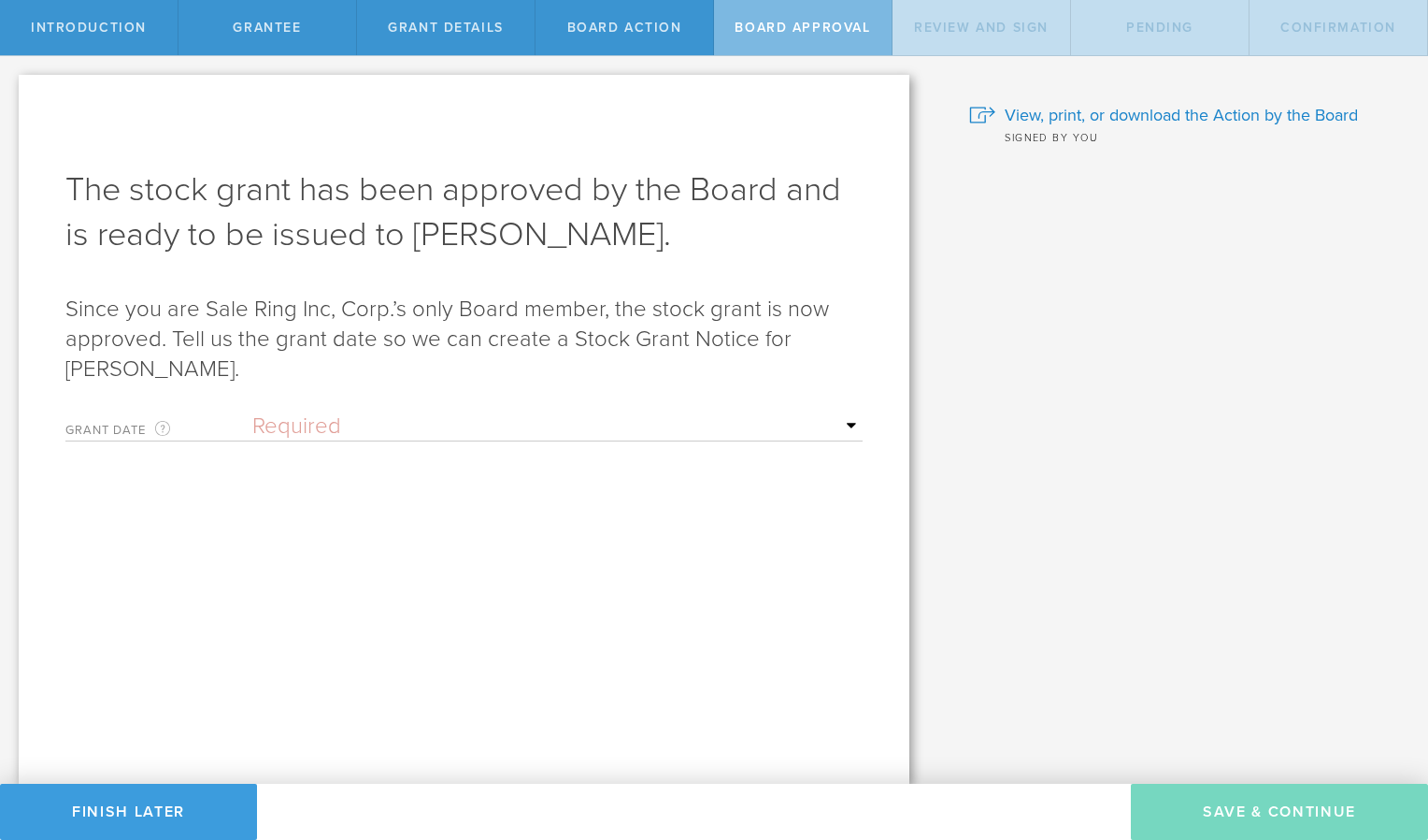
click at [269, 423] on select "Required Upon grantee's signature A specific date" at bounding box center [557, 425] width 610 height 28
select select "uponGranteeSignature"
click at [253, 412] on select "Required Upon grantee's signature A specific date" at bounding box center [557, 425] width 610 height 28
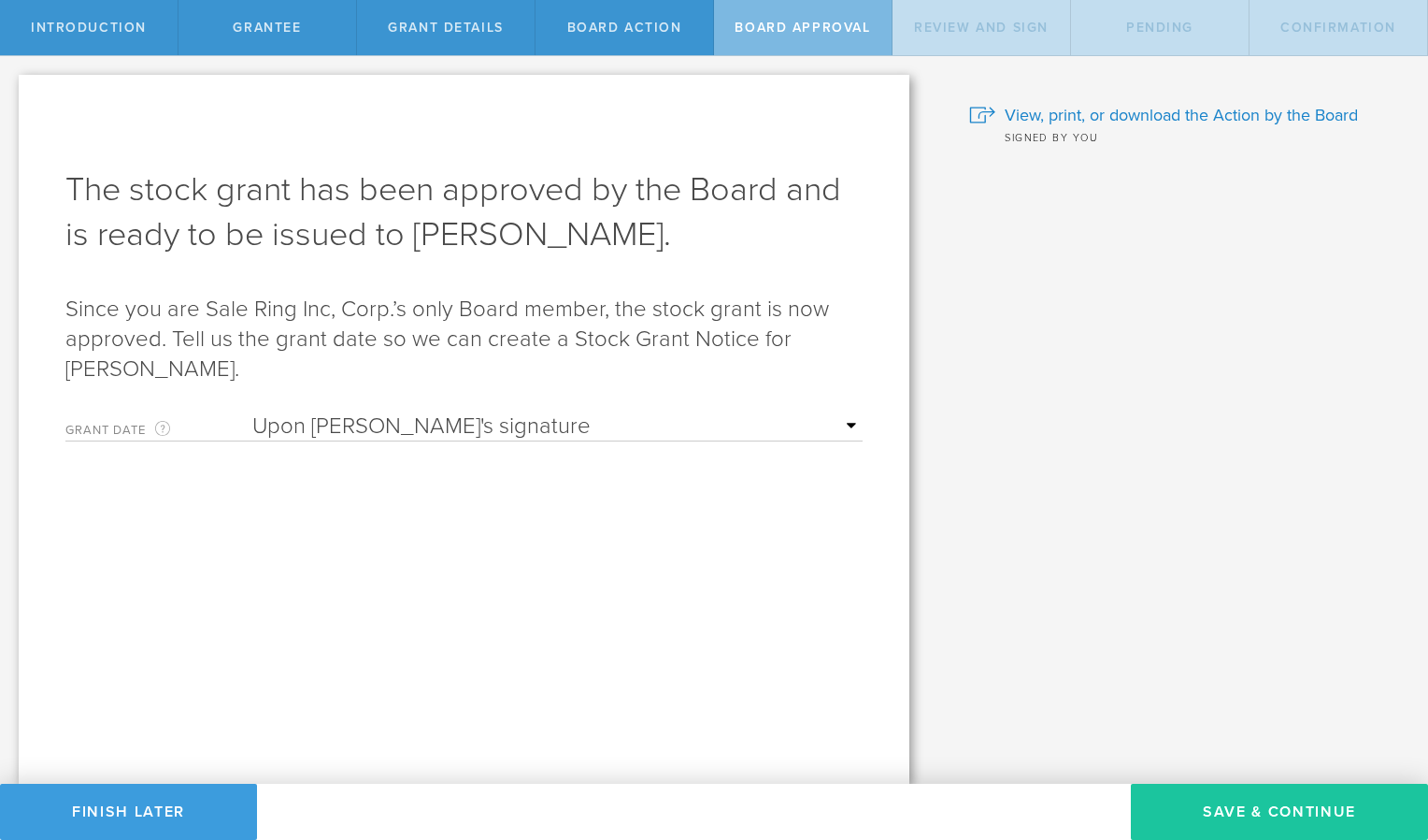
click at [1258, 802] on button "Save & Continue" at bounding box center [1280, 811] width 297 height 57
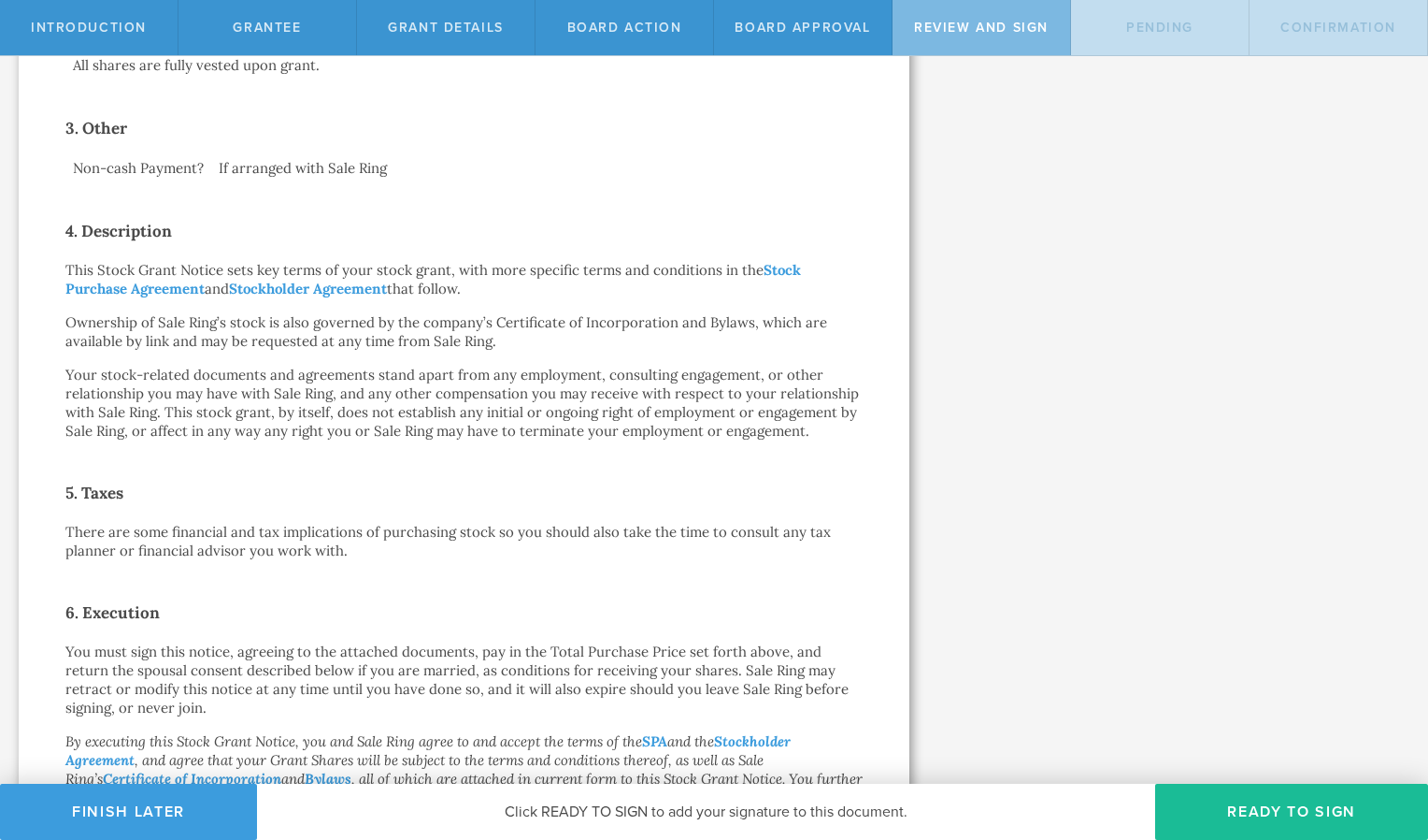
scroll to position [832, 0]
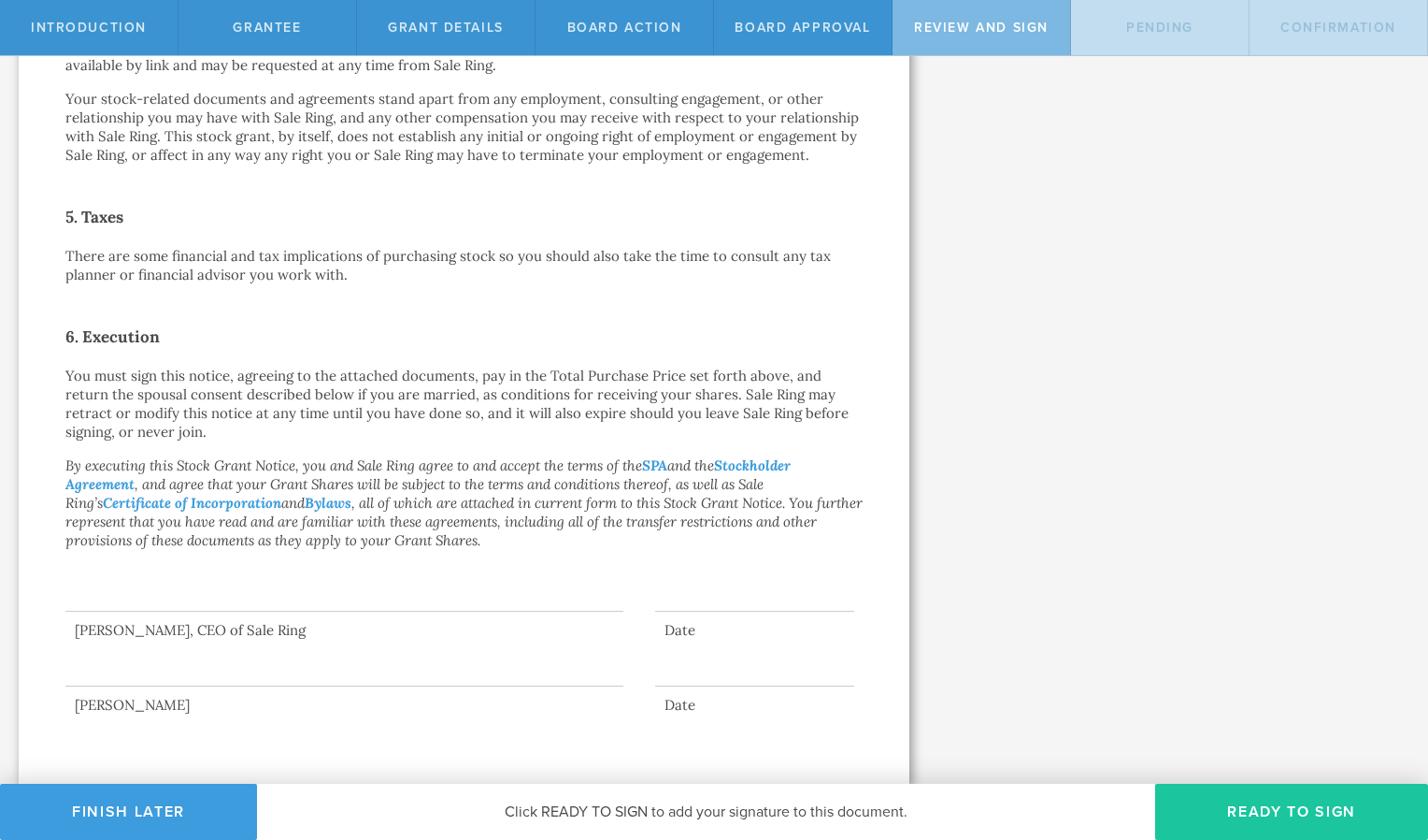
click at [1294, 809] on button "Ready to Sign" at bounding box center [1291, 811] width 273 height 57
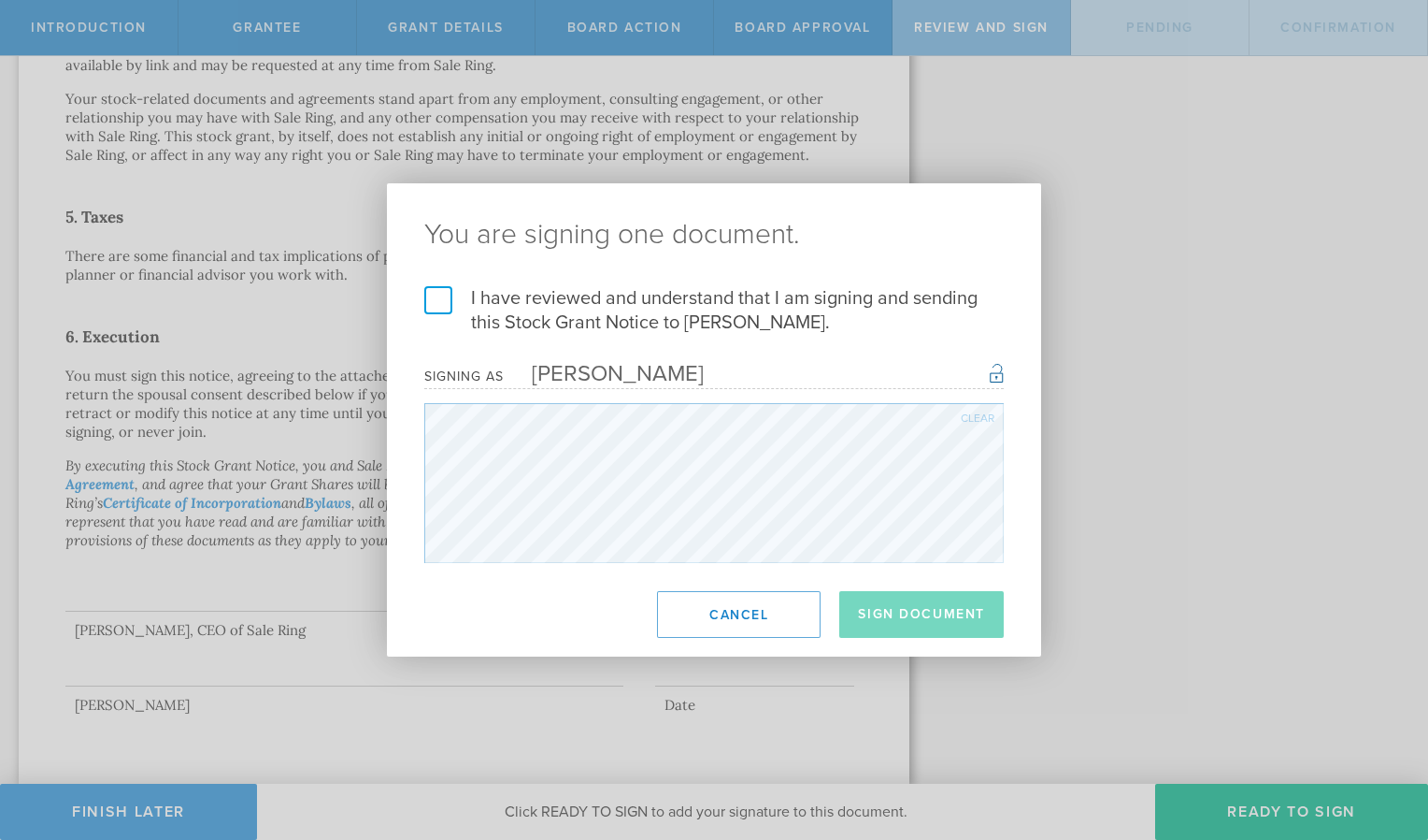
click at [452, 305] on label "I have reviewed and understand that I am signing and sending this Stock Grant N…" at bounding box center [714, 310] width 579 height 49
click at [0, 0] on input "I have reviewed and understand that I am signing and sending this Stock Grant N…" at bounding box center [0, 0] width 0 height 0
click at [893, 609] on button "Sign Document" at bounding box center [922, 614] width 165 height 47
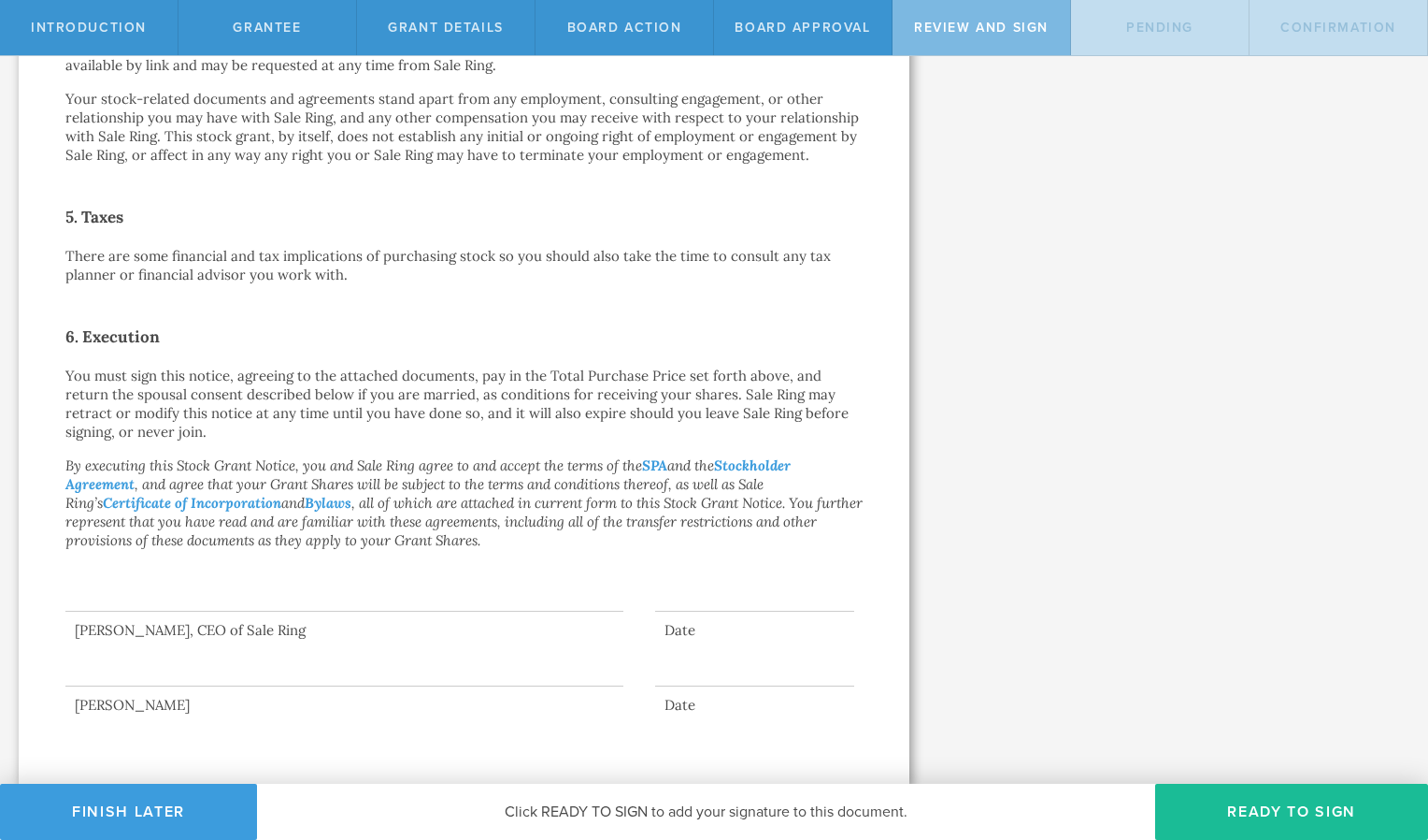
scroll to position [0, 0]
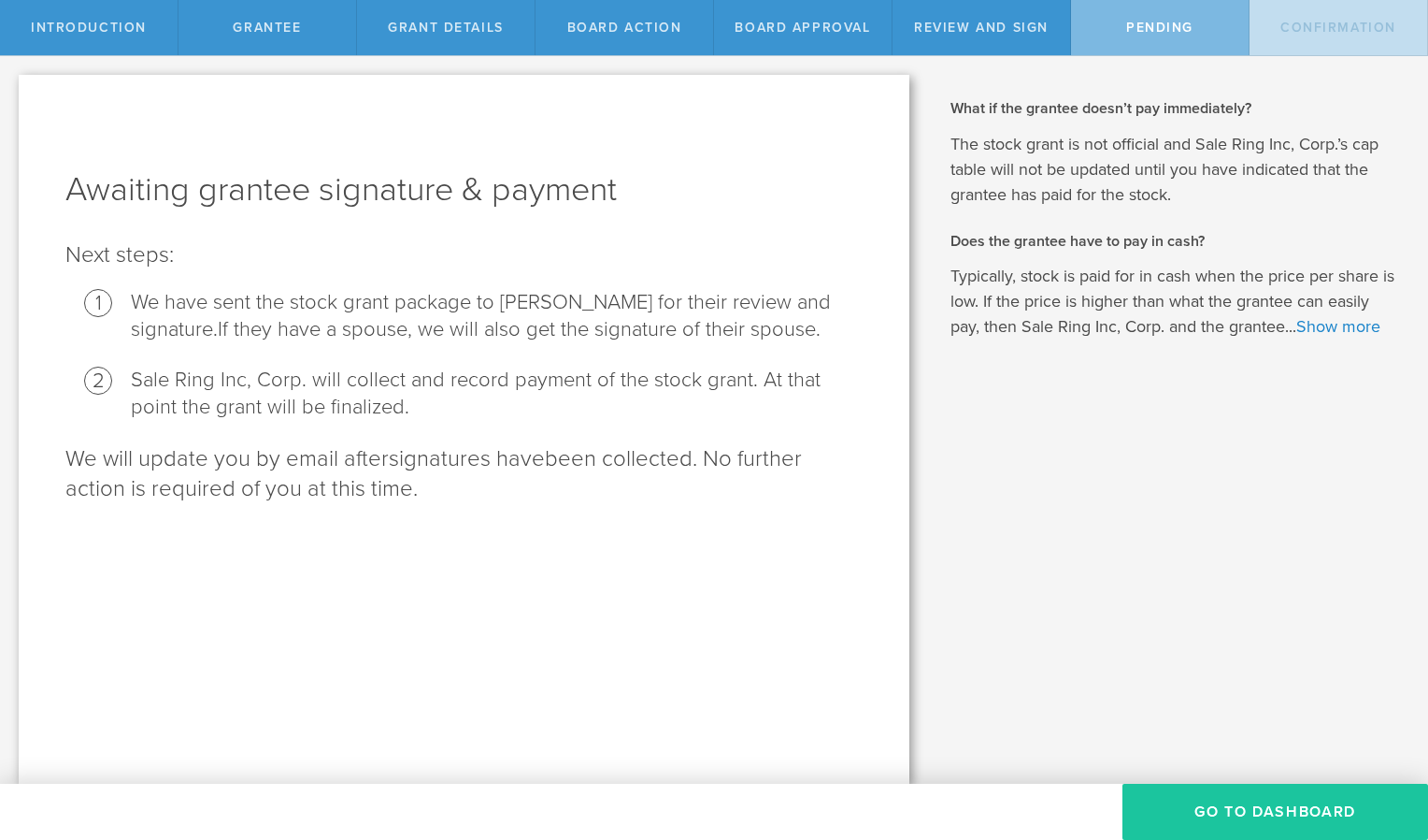
click at [1264, 803] on button "Go To Dashboard" at bounding box center [1275, 811] width 306 height 57
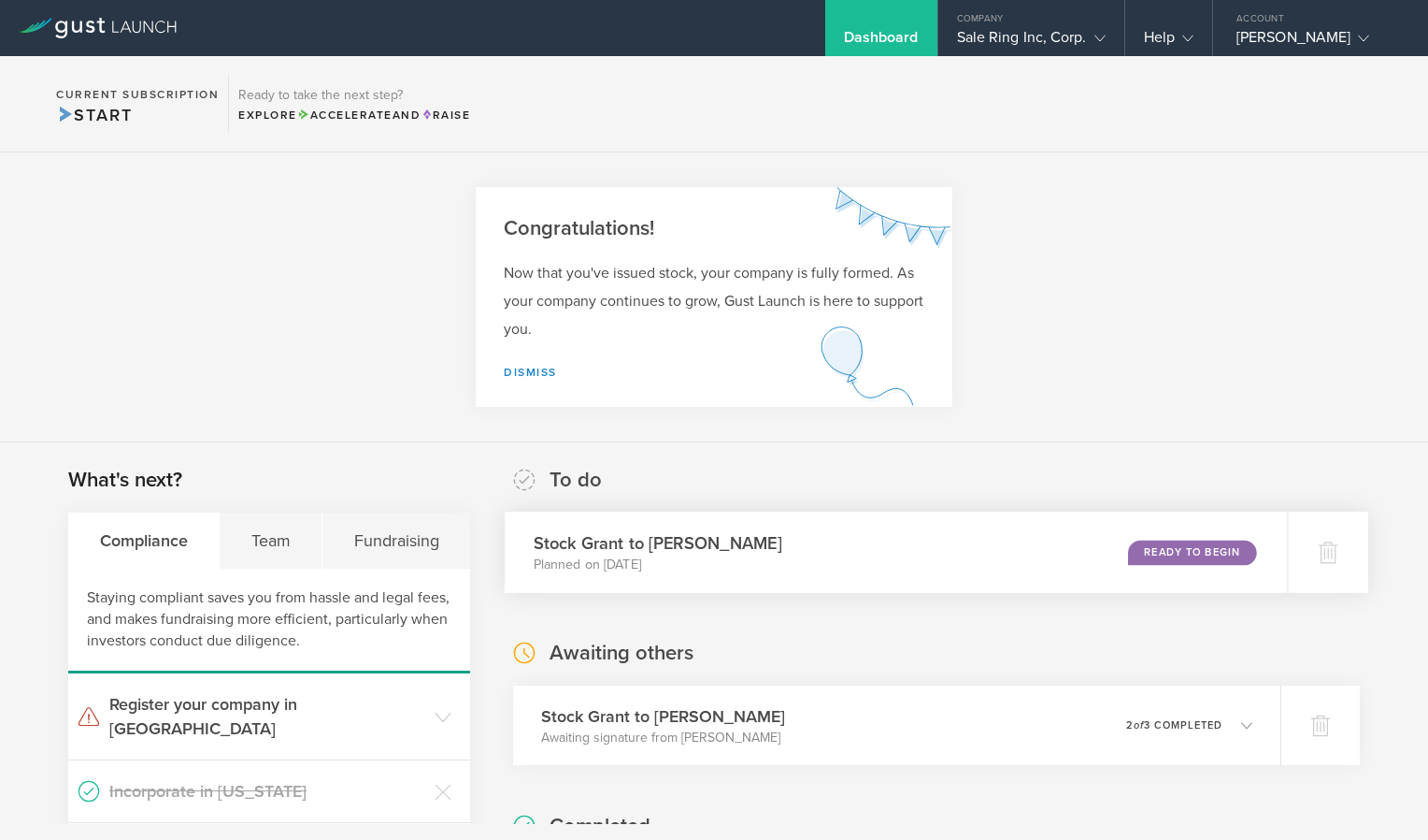
click at [1144, 557] on div "Ready to Begin" at bounding box center [1192, 552] width 128 height 25
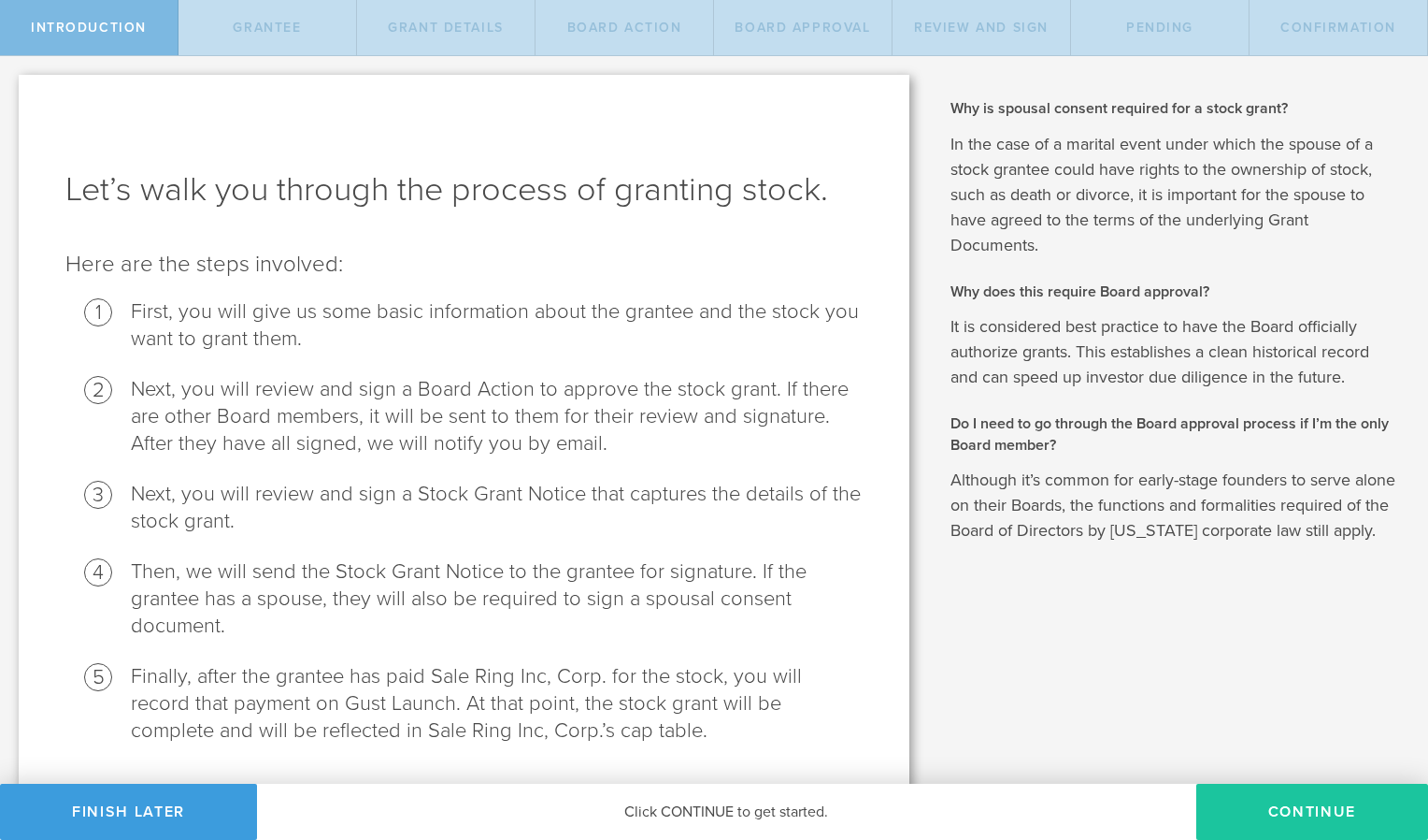
click at [1307, 798] on button "Continue" at bounding box center [1312, 811] width 232 height 57
radio input "true"
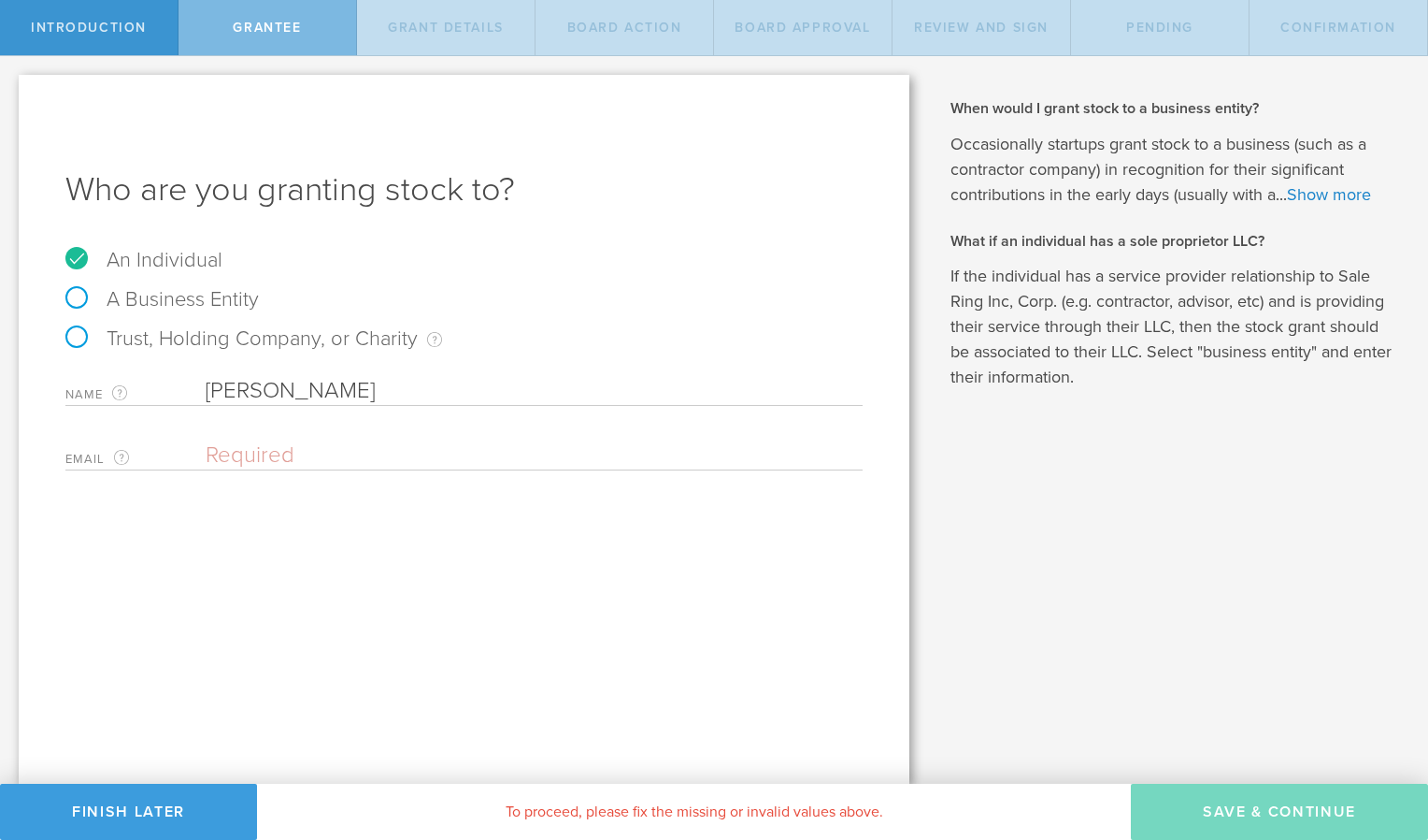
click at [257, 456] on input "email" at bounding box center [530, 455] width 647 height 28
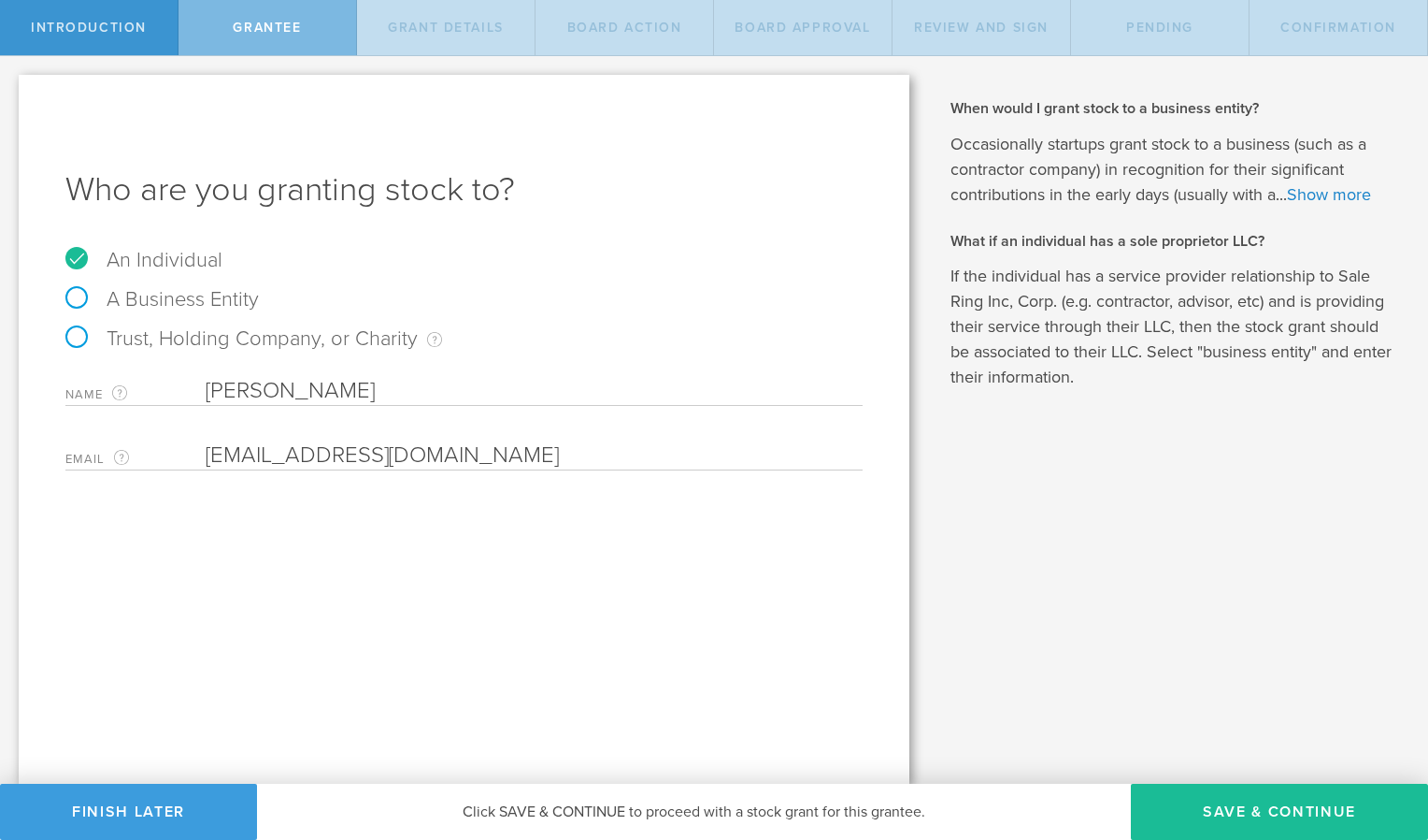
type input "oceanreefracing@gmail.com"
click at [1257, 804] on button "Save & Continue" at bounding box center [1280, 811] width 297 height 57
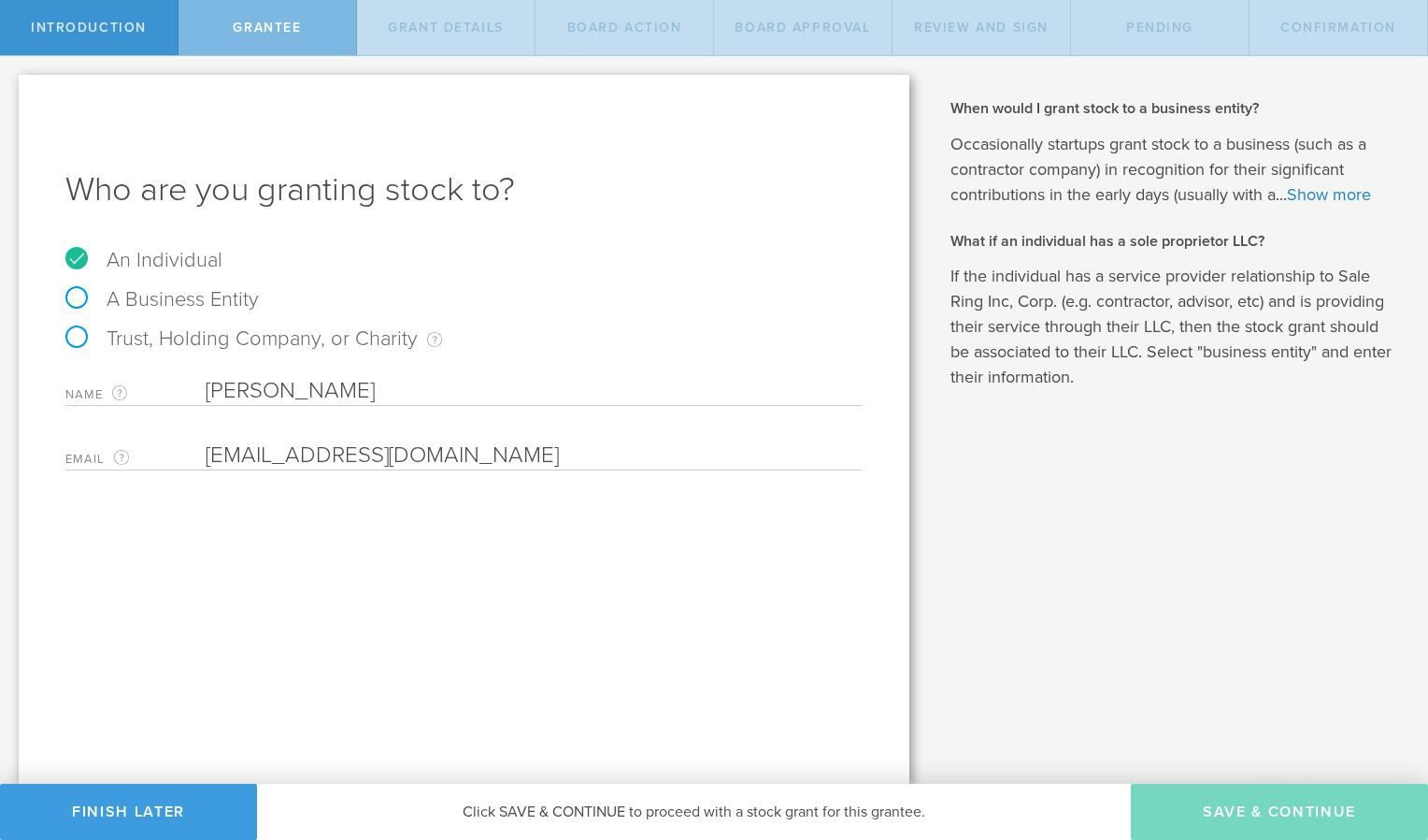
type input "4,000,000"
type input "48"
type input "12"
select select "none"
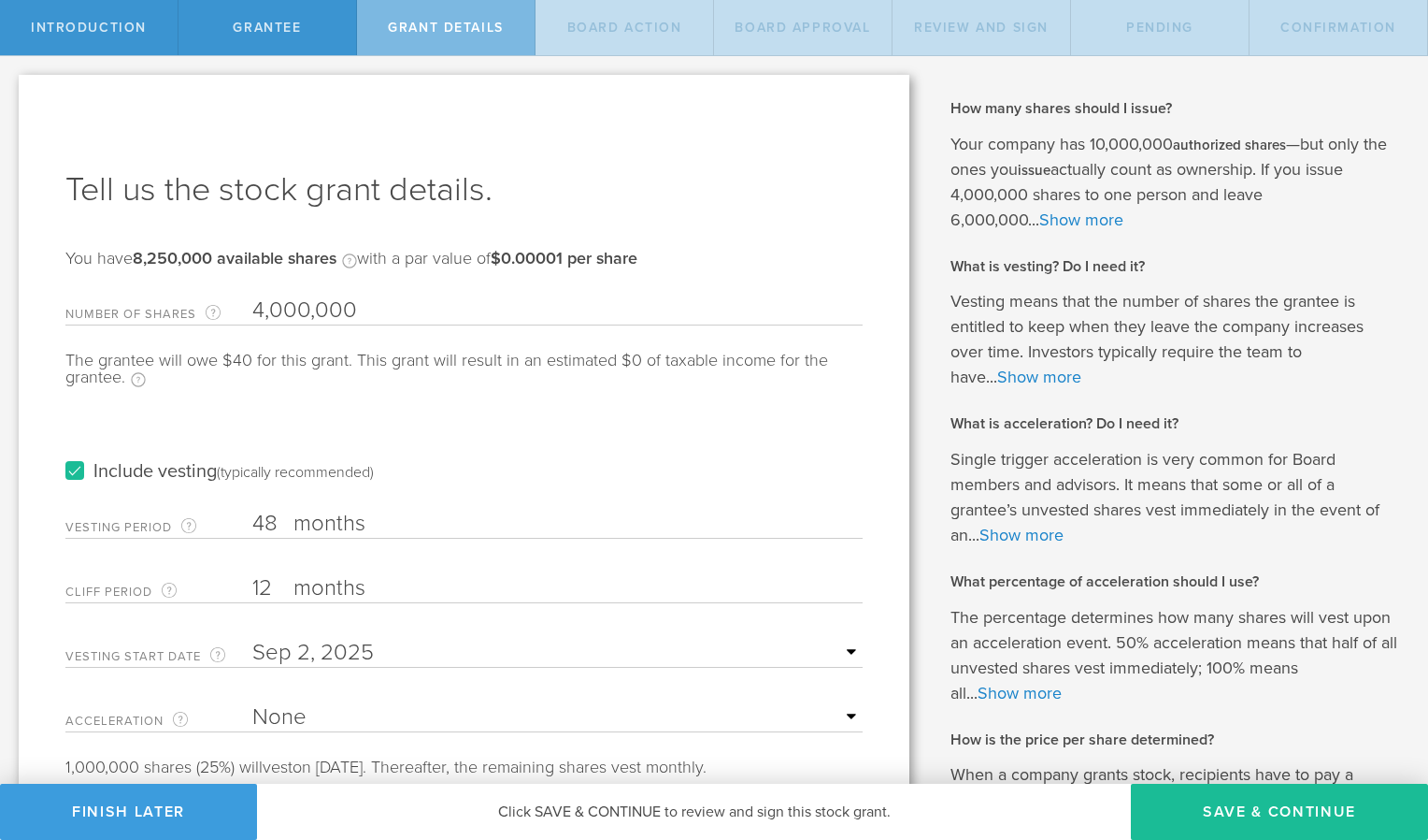
drag, startPoint x: 357, startPoint y: 303, endPoint x: 169, endPoint y: 288, distance: 188.6
click at [169, 288] on div "Number of Shares The total amount of stock the company is granting to this reci…" at bounding box center [464, 306] width 798 height 38
type input "1,500,000"
click at [75, 472] on label "Include vesting (typically recommended)" at bounding box center [219, 471] width 308 height 19
click at [0, 0] on input "Include vesting (typically recommended)" at bounding box center [0, 0] width 0 height 0
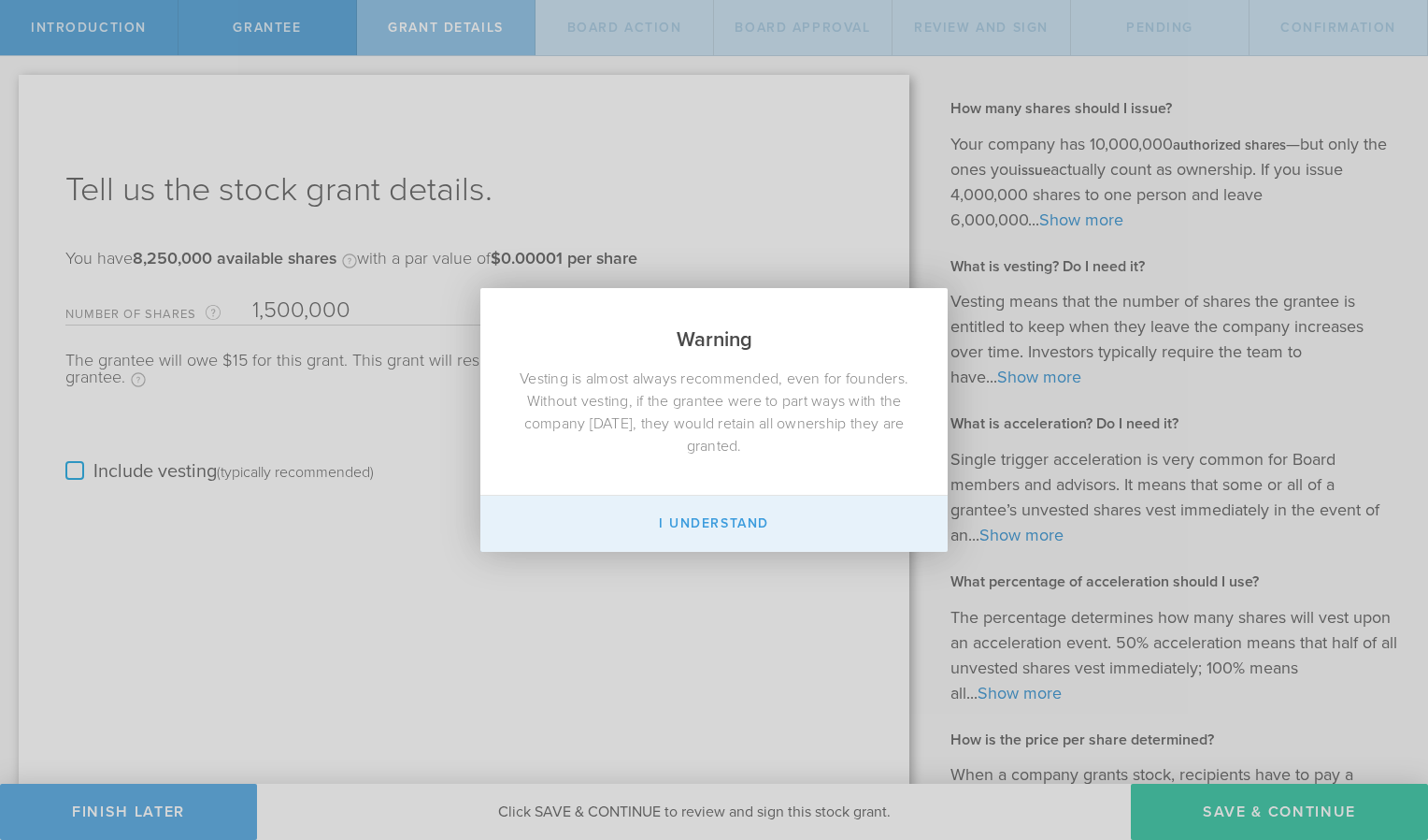
click at [720, 533] on button "I Understand" at bounding box center [714, 523] width 467 height 57
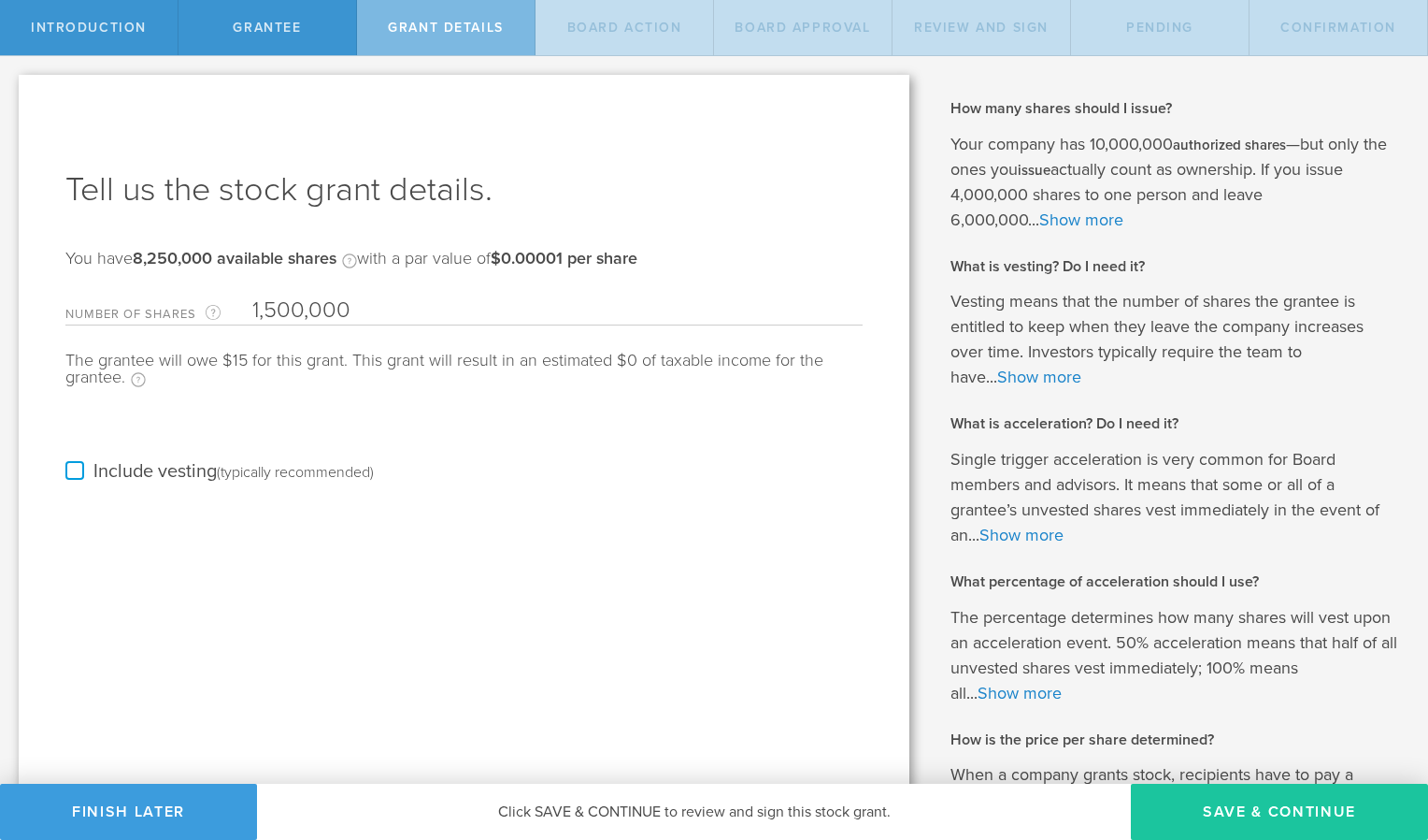
click at [1239, 815] on button "Save & Continue" at bounding box center [1280, 811] width 297 height 57
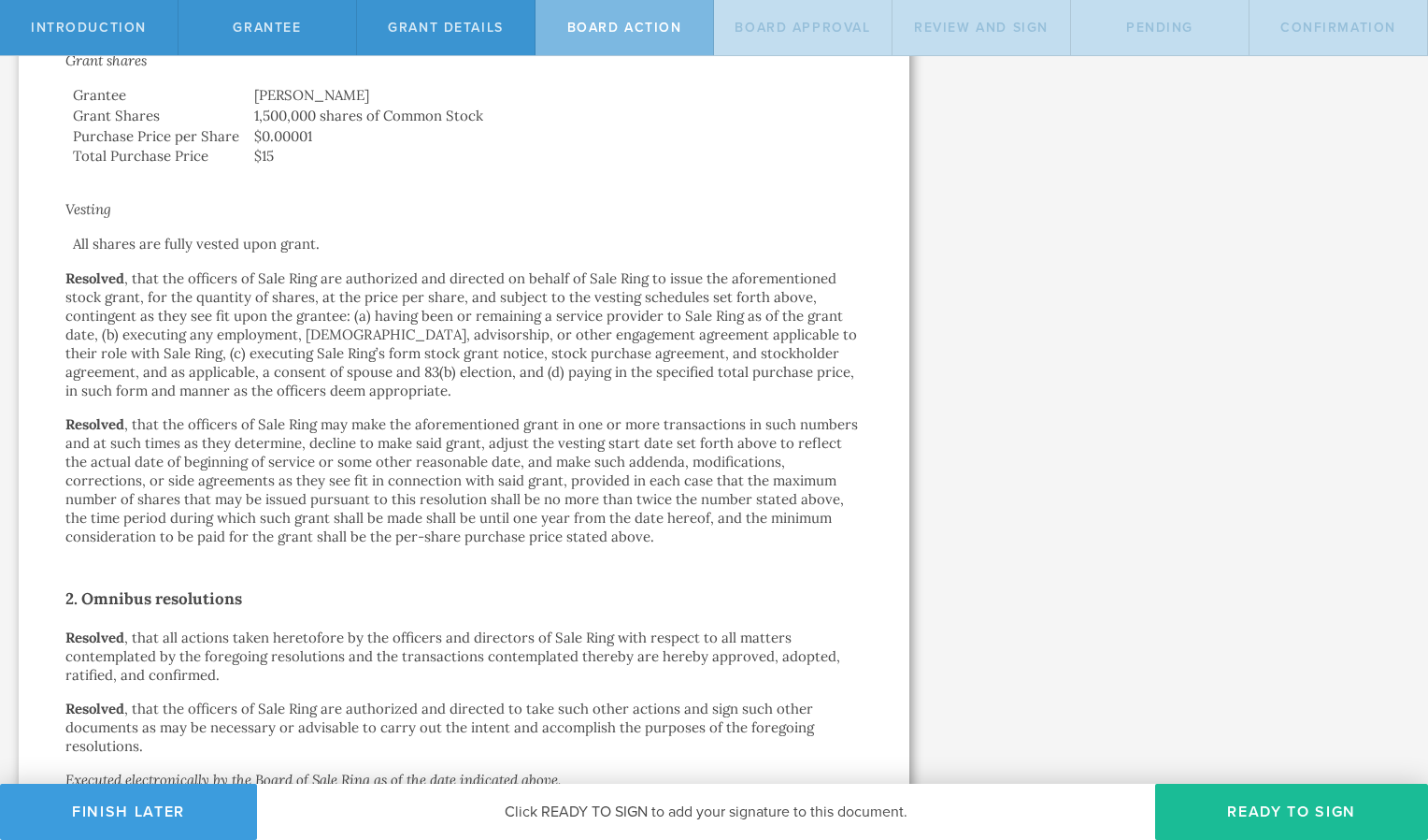
scroll to position [838, 0]
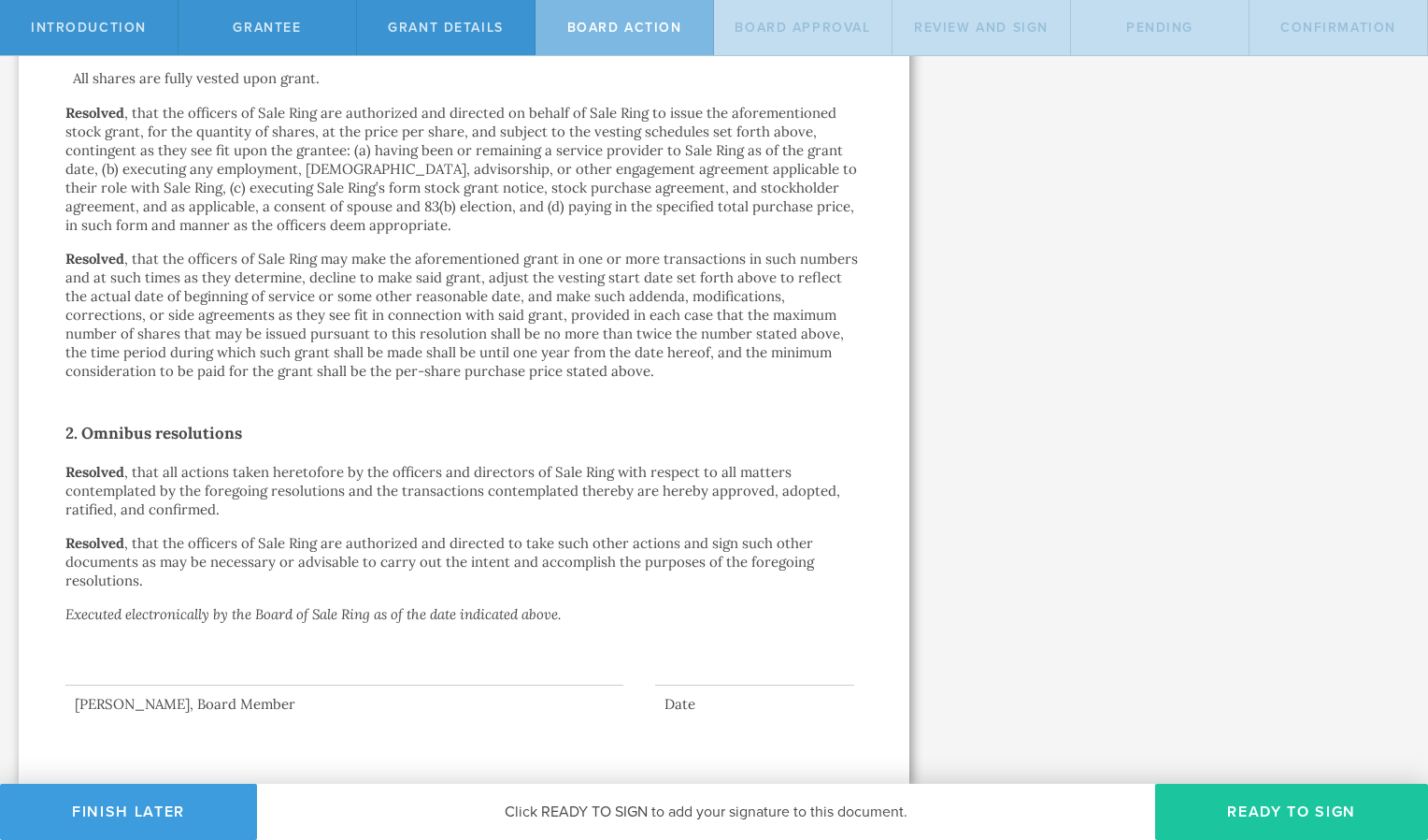
click at [1268, 814] on button "Ready to Sign" at bounding box center [1291, 811] width 273 height 57
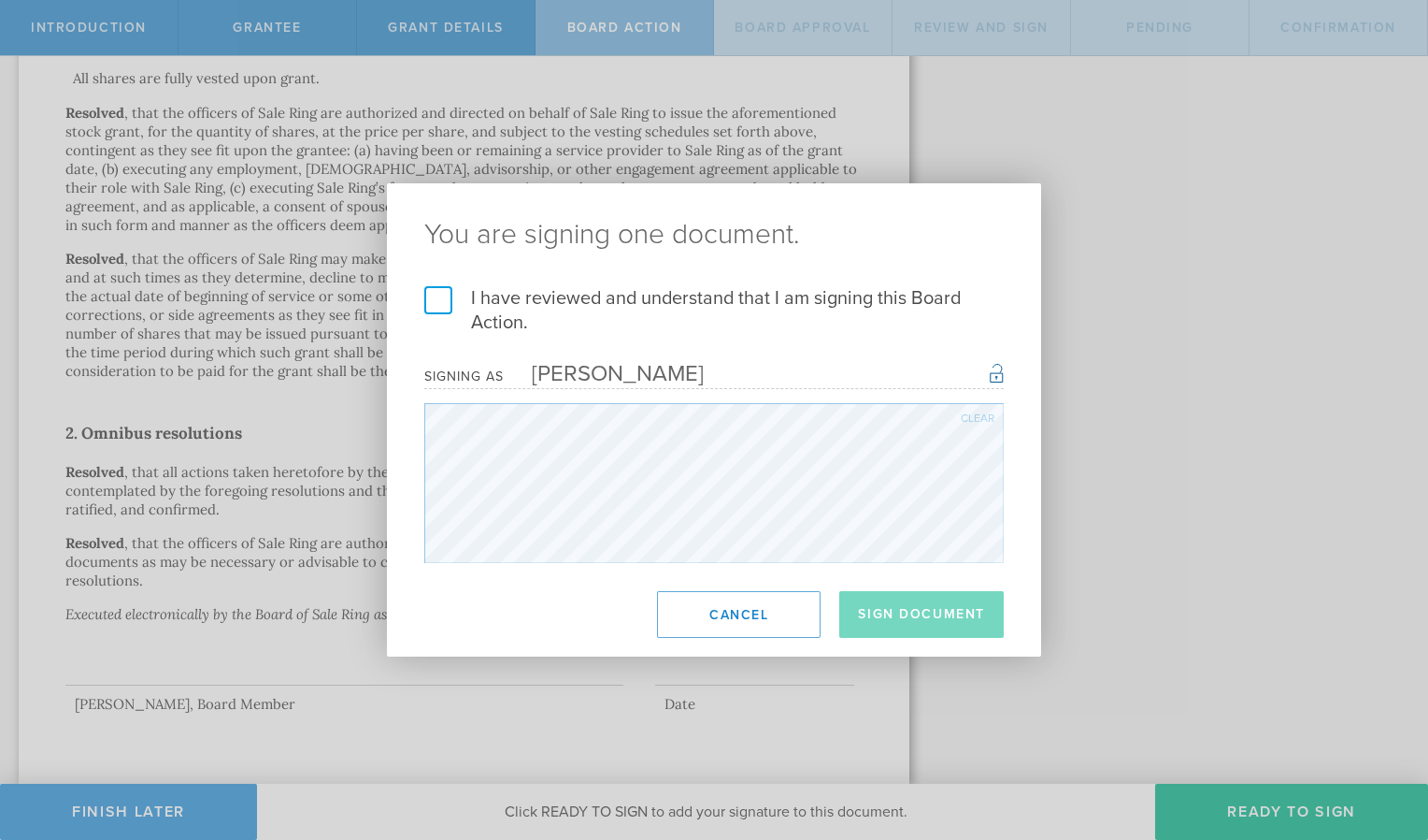
click at [441, 312] on label "I have reviewed and understand that I am signing this Board Action." at bounding box center [714, 310] width 579 height 49
click at [0, 0] on input "I have reviewed and understand that I am signing this Board Action." at bounding box center [0, 0] width 0 height 0
click at [895, 613] on button "Sign Document" at bounding box center [922, 614] width 165 height 47
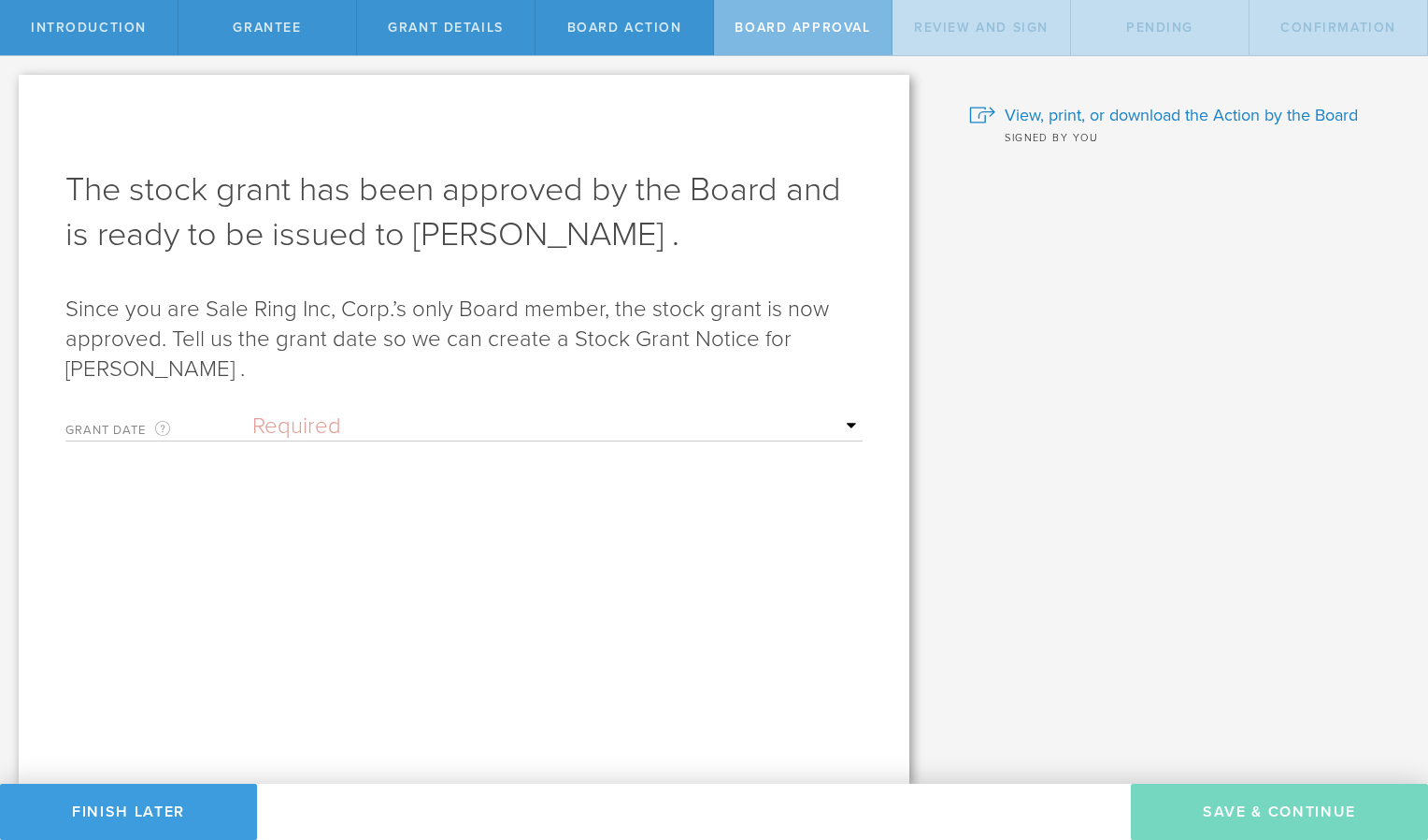
scroll to position [0, 0]
click at [497, 432] on select "Required Upon grantee's signature A specific date" at bounding box center [557, 425] width 610 height 28
select select "uponGranteeSignature"
click at [253, 412] on select "Required Upon grantee's signature A specific date" at bounding box center [557, 425] width 610 height 28
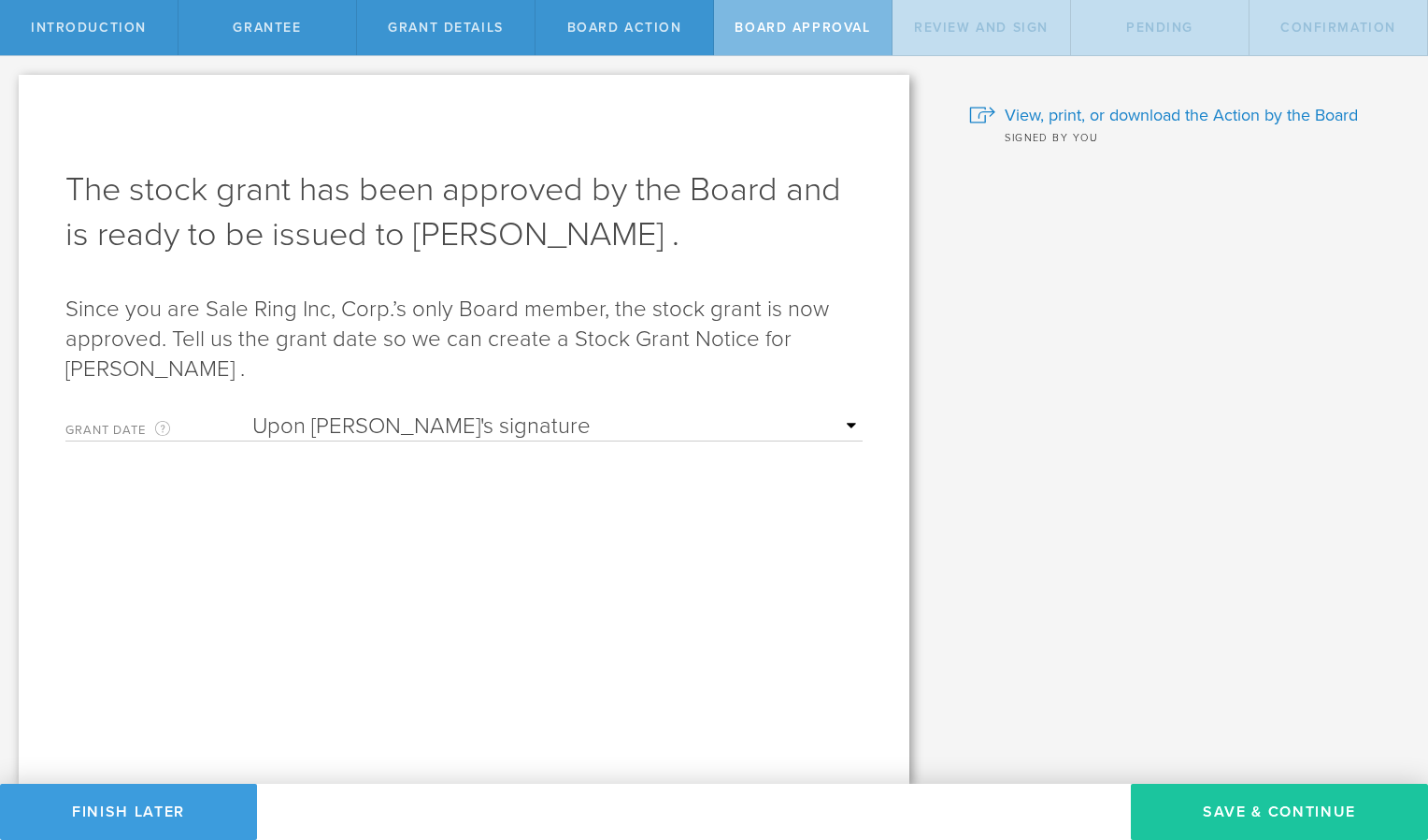
click at [1233, 801] on button "Save & Continue" at bounding box center [1280, 811] width 297 height 57
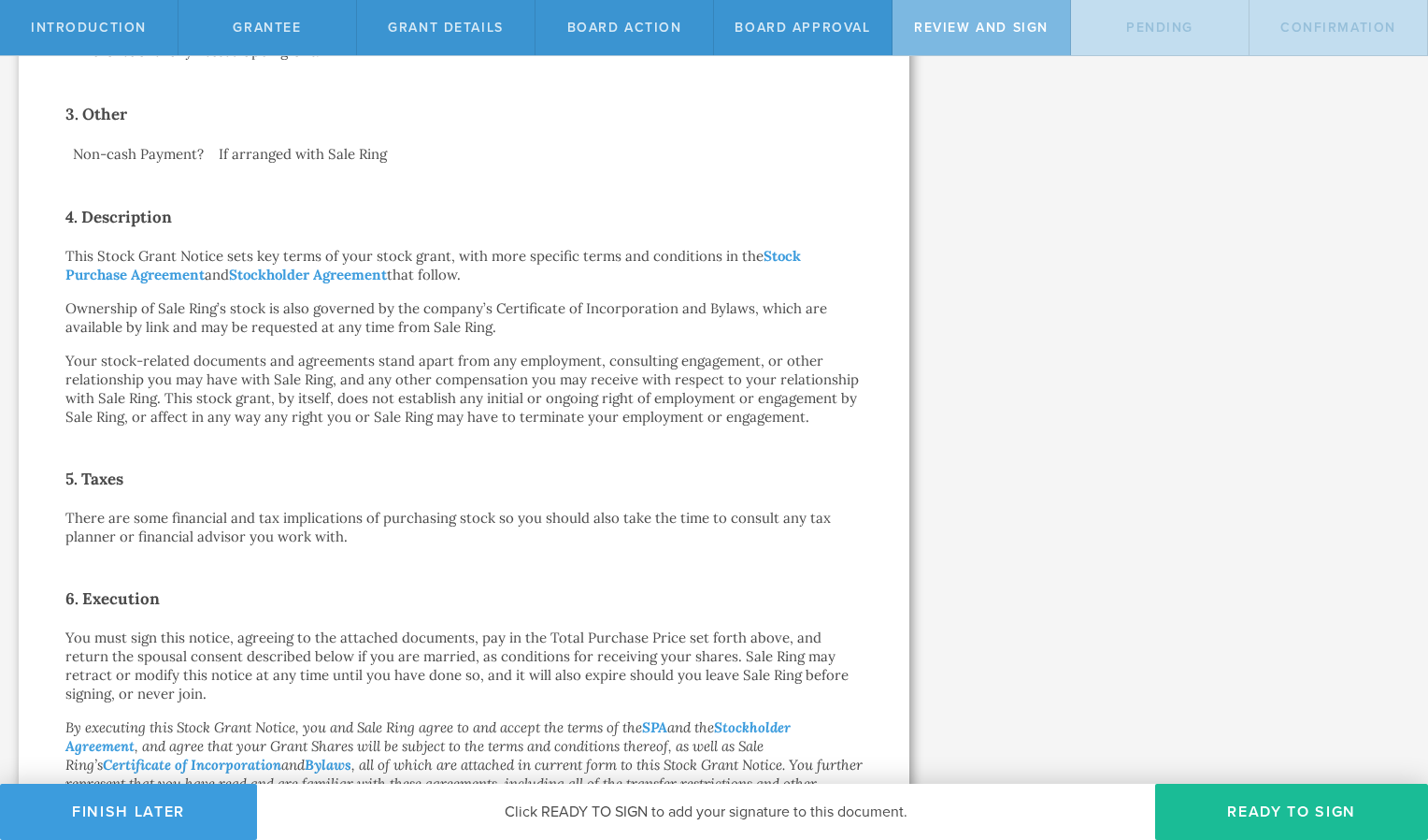
scroll to position [553, 0]
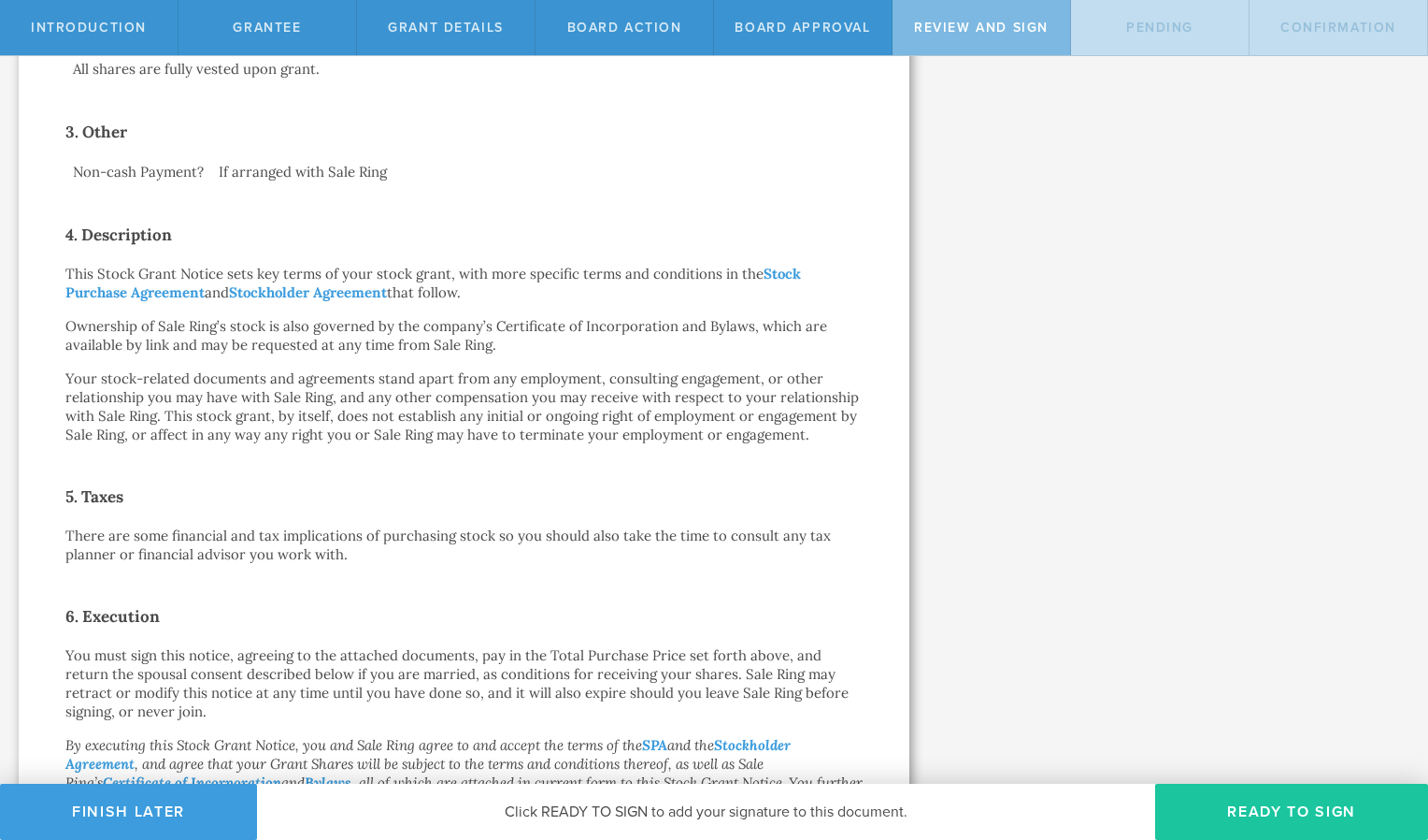
click at [1247, 821] on button "Ready to Sign" at bounding box center [1291, 811] width 273 height 57
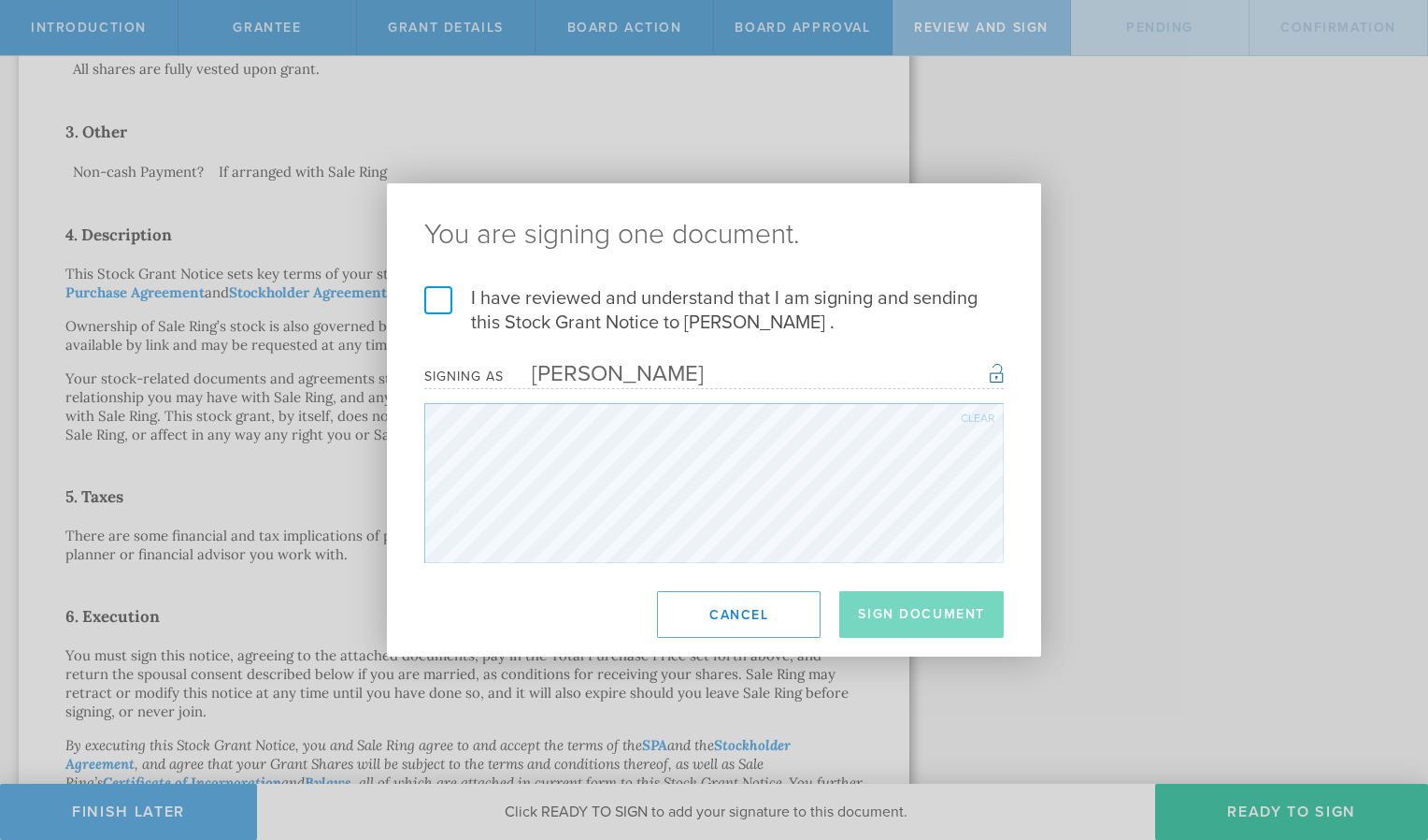
click at [434, 294] on label "I have reviewed and understand that I am signing and sending this Stock Grant N…" at bounding box center [714, 310] width 579 height 49
click at [0, 0] on input "I have reviewed and understand that I am signing and sending this Stock Grant N…" at bounding box center [0, 0] width 0 height 0
click at [890, 608] on button "Sign Document" at bounding box center [922, 614] width 165 height 47
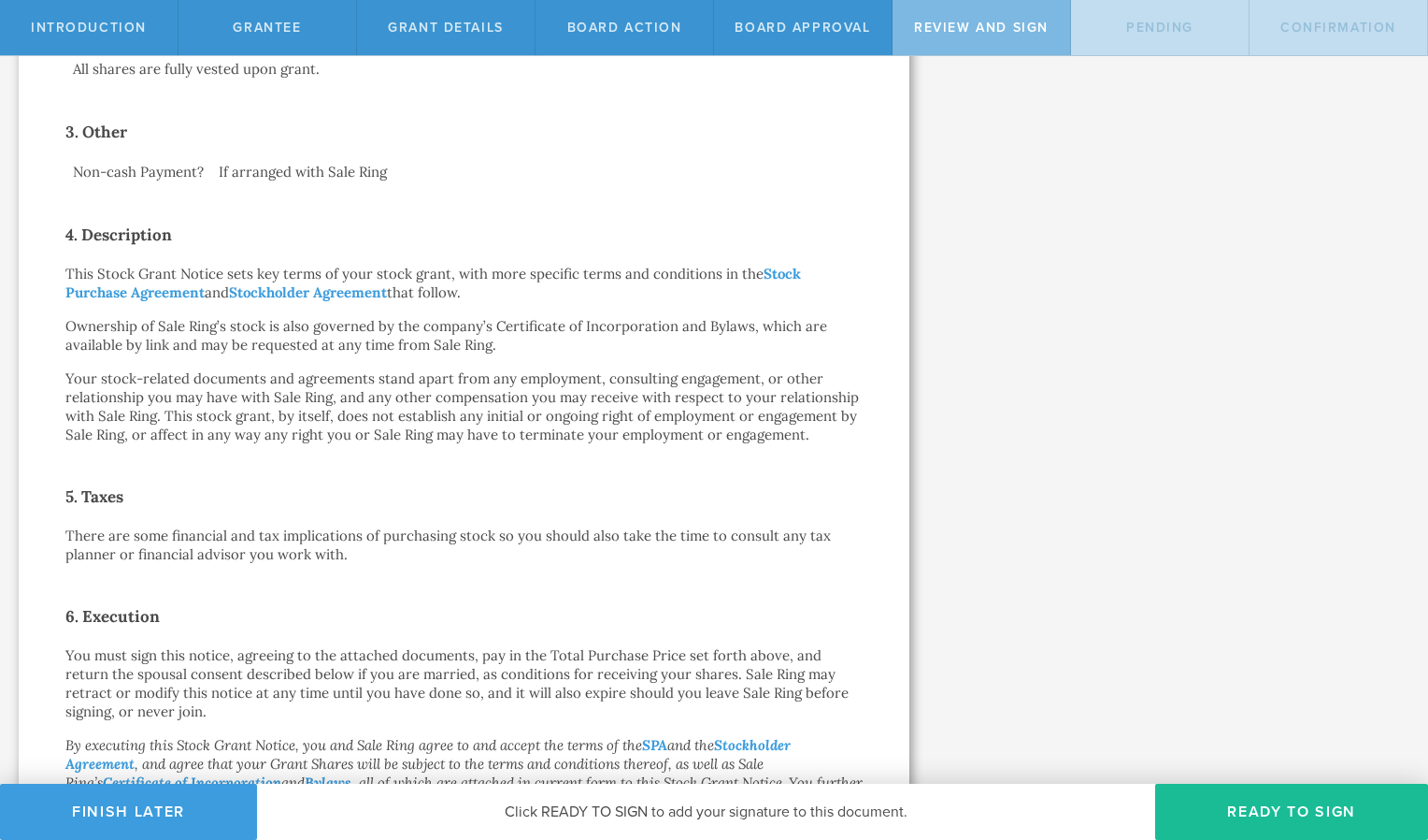
scroll to position [0, 0]
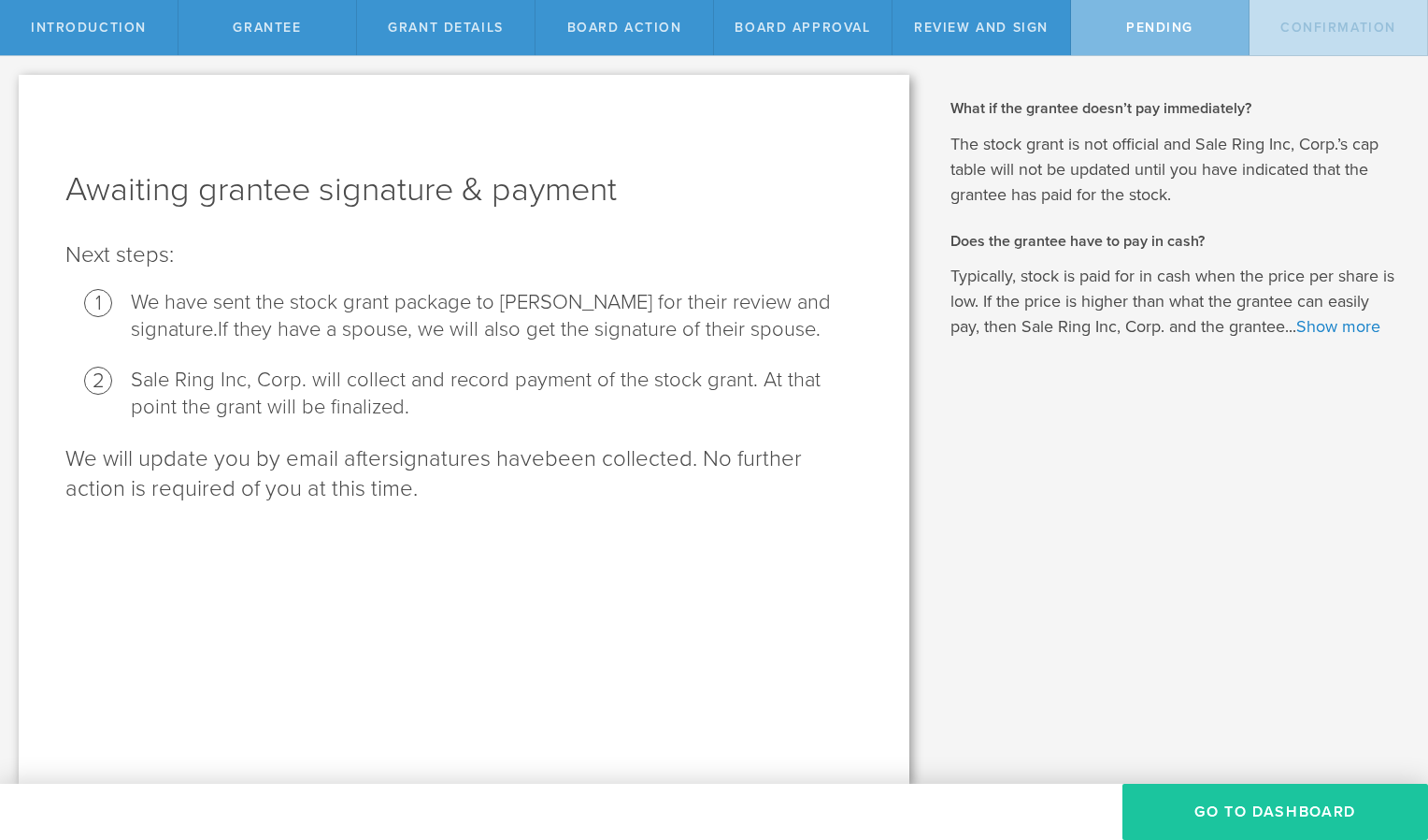
click at [1277, 806] on button "Go To Dashboard" at bounding box center [1275, 811] width 306 height 57
